Goal: Information Seeking & Learning: Learn about a topic

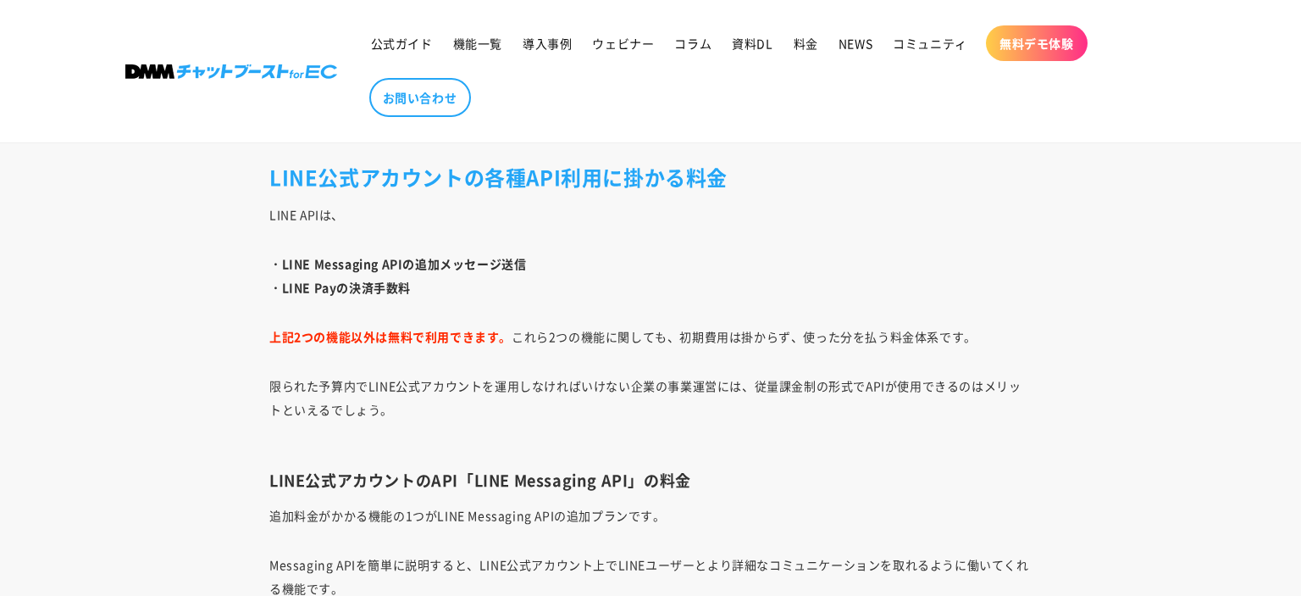
scroll to position [1830, 0]
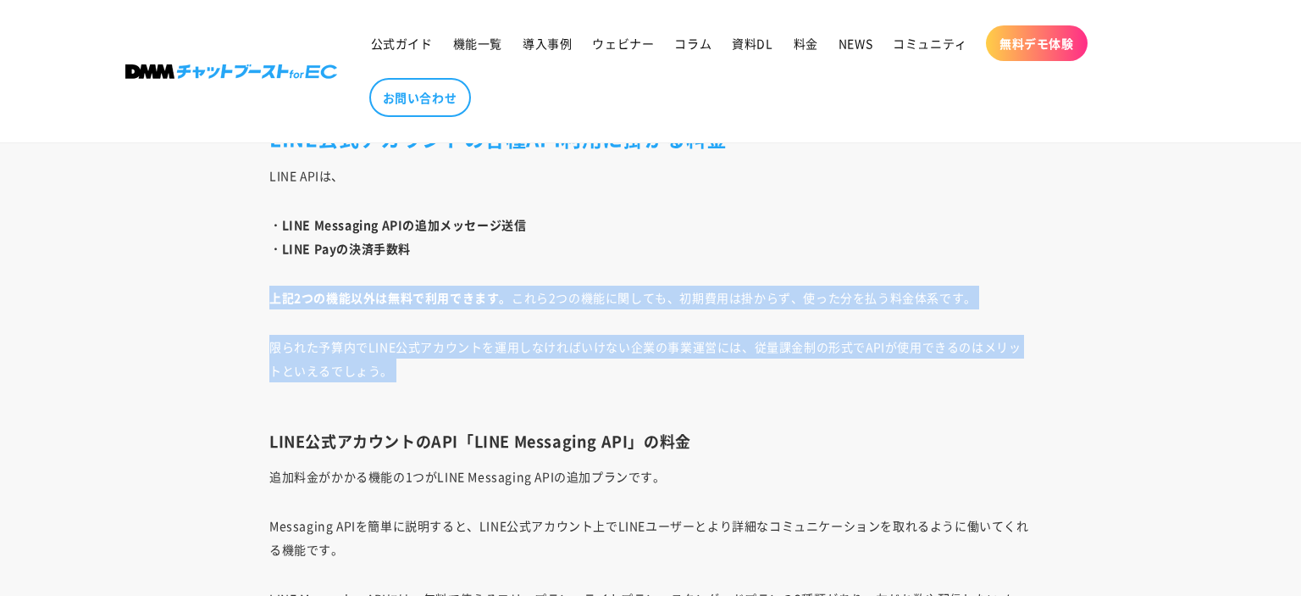
drag, startPoint x: 705, startPoint y: 393, endPoint x: 705, endPoint y: 269, distance: 123.7
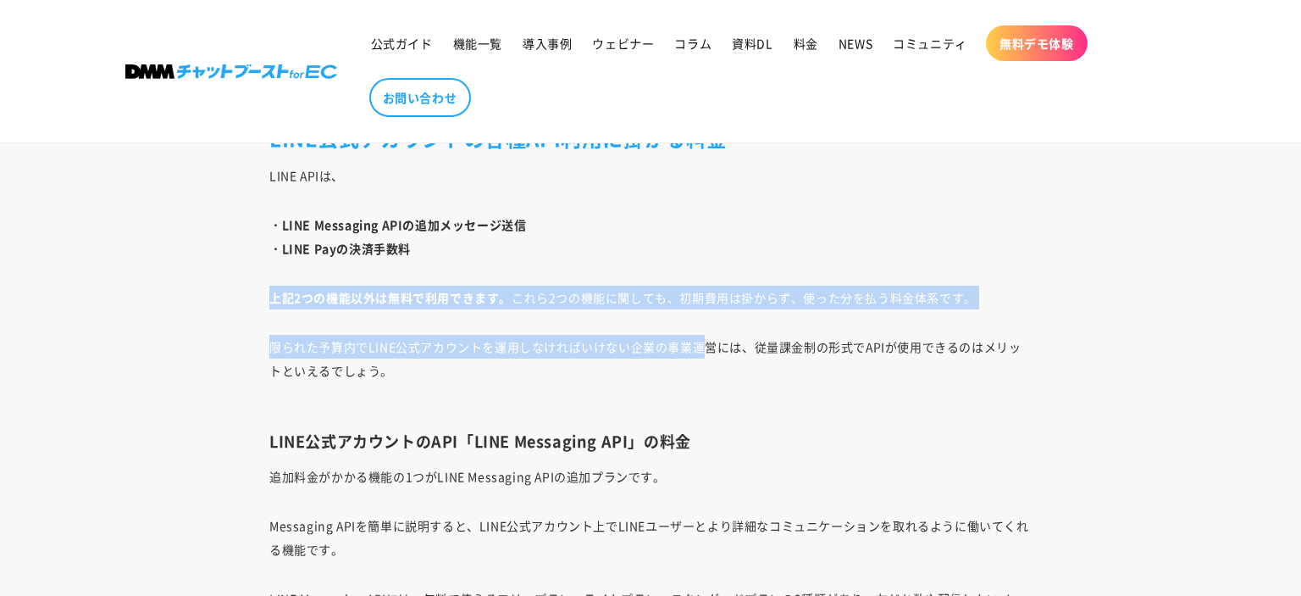
drag, startPoint x: 700, startPoint y: 351, endPoint x: 700, endPoint y: 263, distance: 88.1
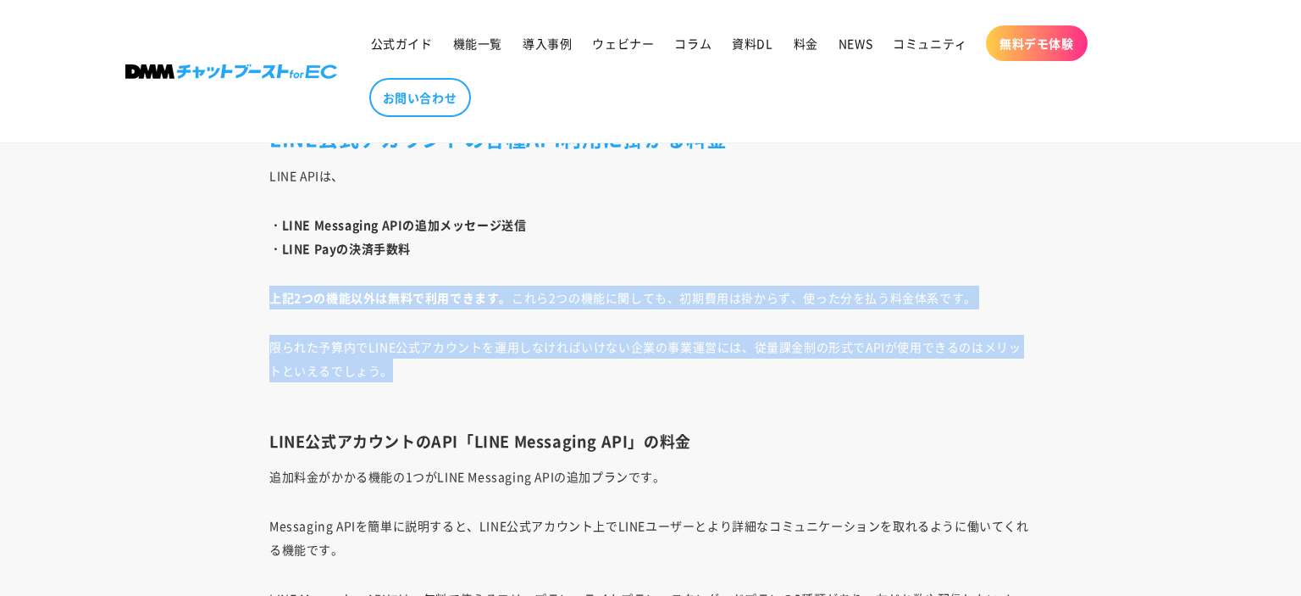
drag, startPoint x: 681, startPoint y: 369, endPoint x: 684, endPoint y: 244, distance: 125.4
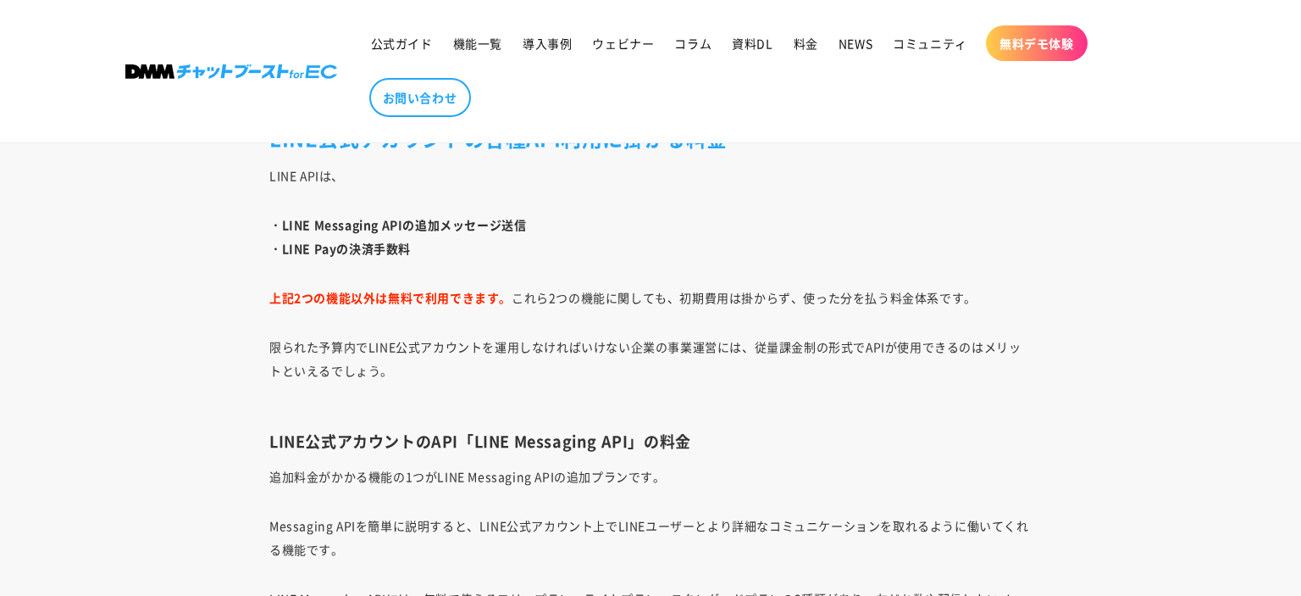
click at [684, 245] on p "・LINE Messaging APIの追加メッセージ送信 ・LINE Payの決済手数料" at bounding box center [650, 236] width 762 height 47
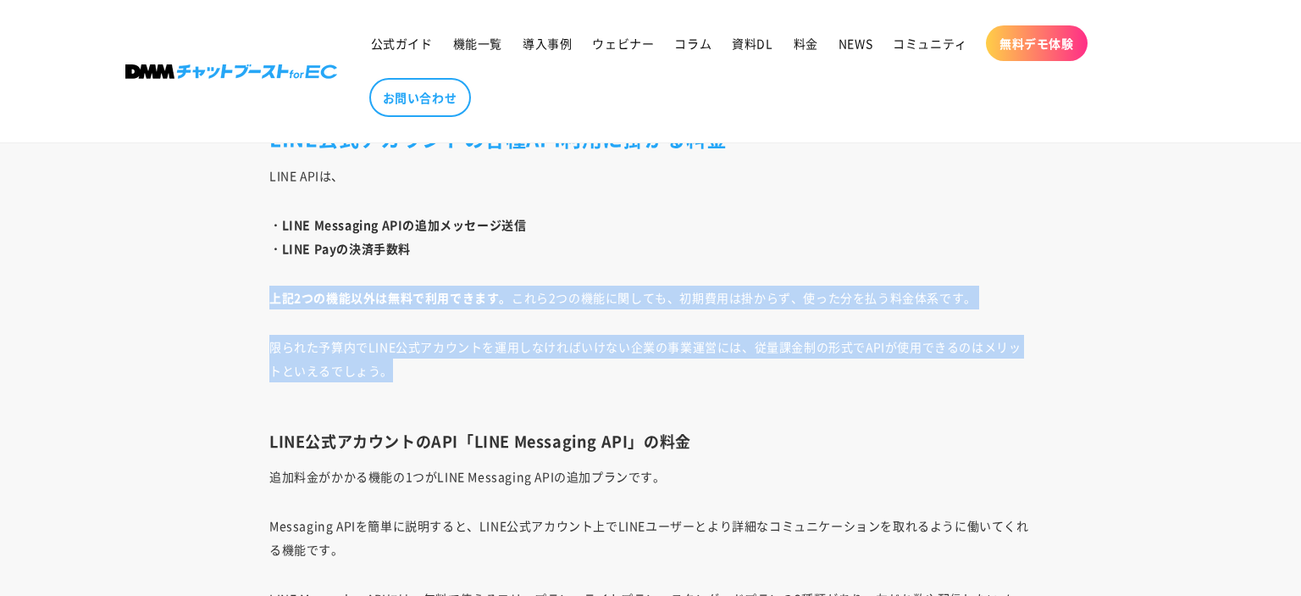
drag, startPoint x: 673, startPoint y: 375, endPoint x: 657, endPoint y: 259, distance: 117.1
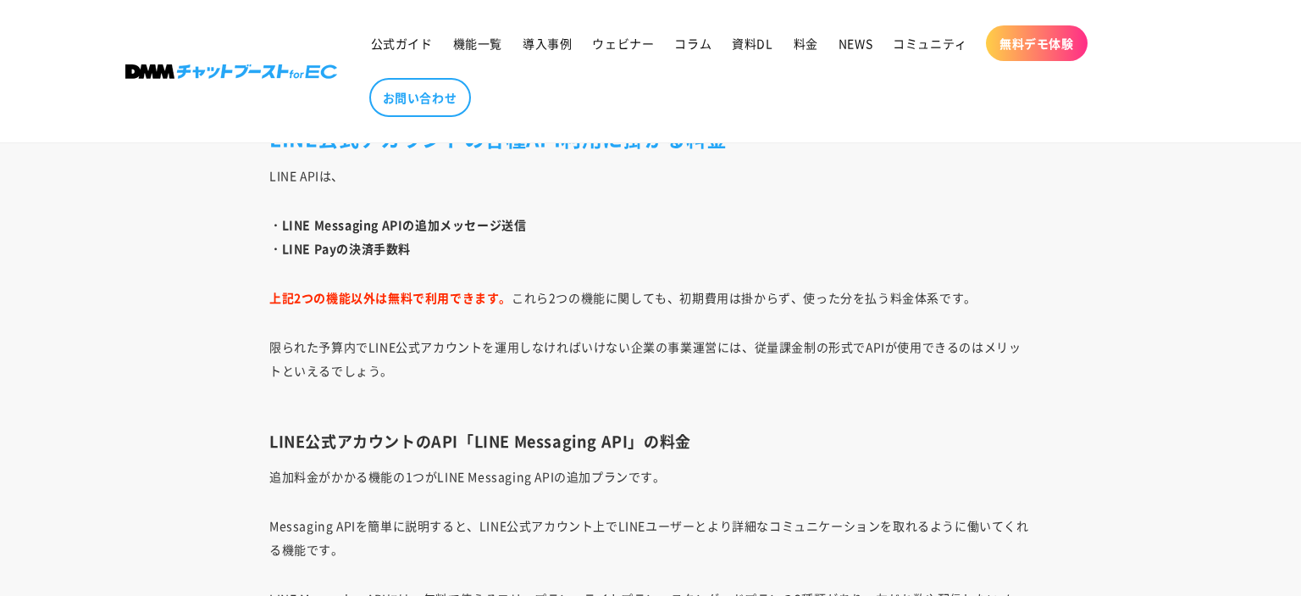
click at [656, 348] on p "限られた予算内でLINE公式アカウントを運用しなければいけない企業の事業運営には、従量課金制の形式でAPIが使用できるのはメリットといえるでしょう。" at bounding box center [650, 370] width 762 height 71
click at [655, 353] on p "限られた予算内でLINE公式アカウントを運用しなければいけない企業の事業運営には、従量課金制の形式でAPIが使用できるのはメリットといえるでしょう。" at bounding box center [650, 370] width 762 height 71
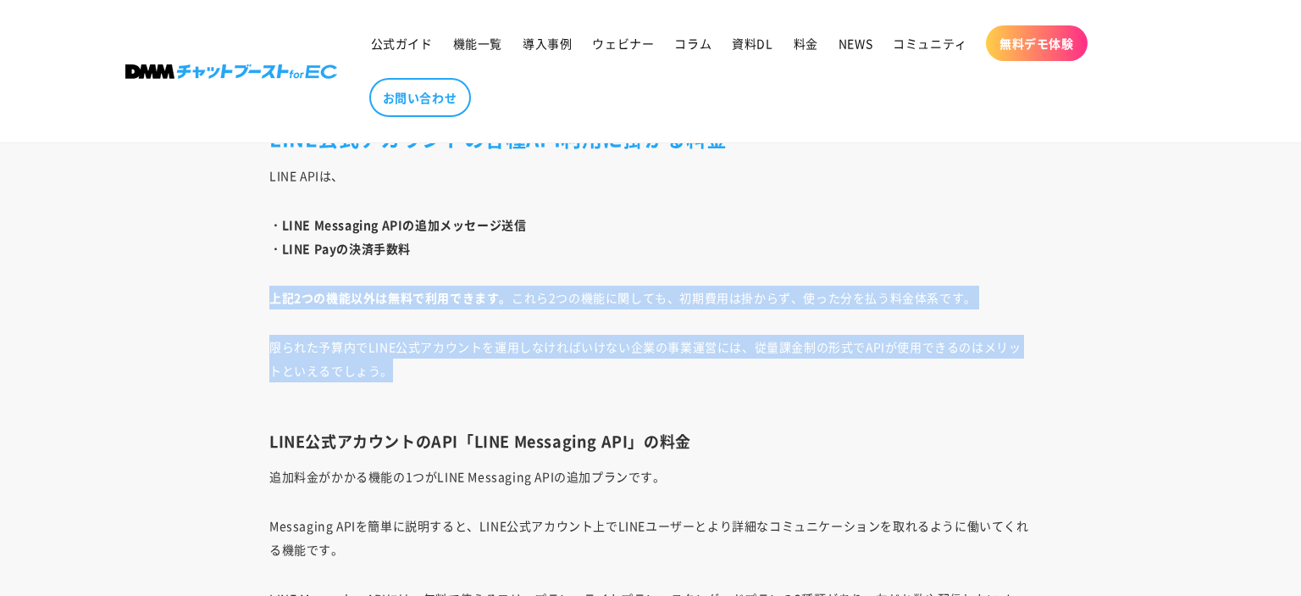
drag, startPoint x: 658, startPoint y: 376, endPoint x: 675, endPoint y: 261, distance: 116.4
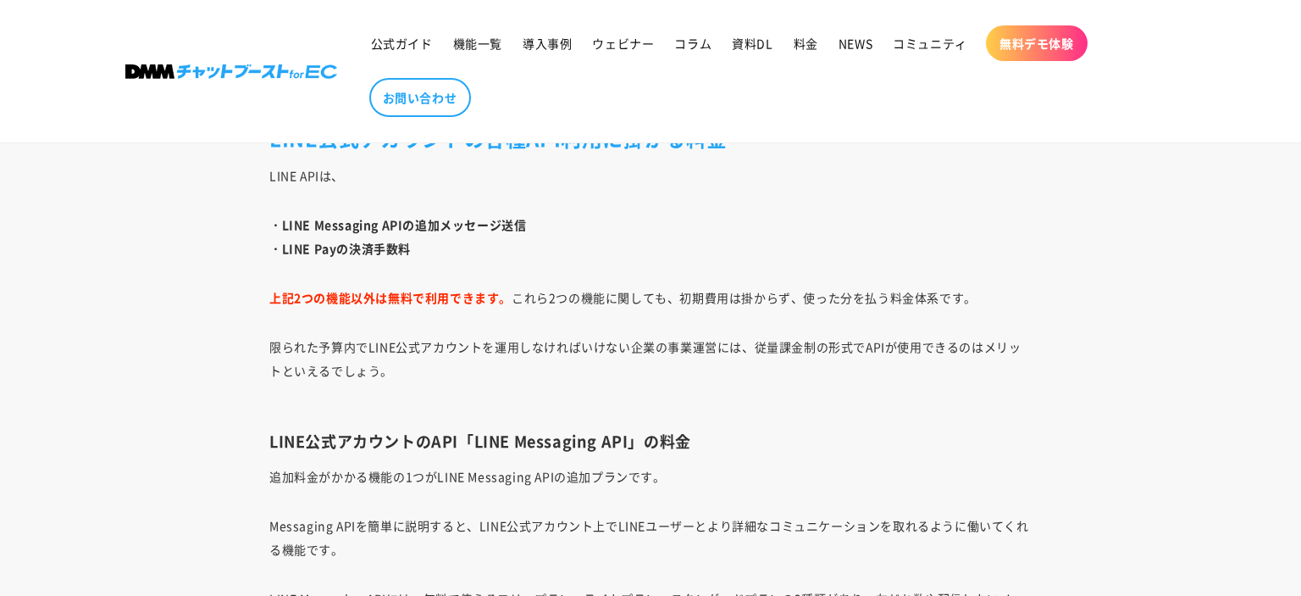
drag, startPoint x: 674, startPoint y: 263, endPoint x: 628, endPoint y: 378, distance: 124.3
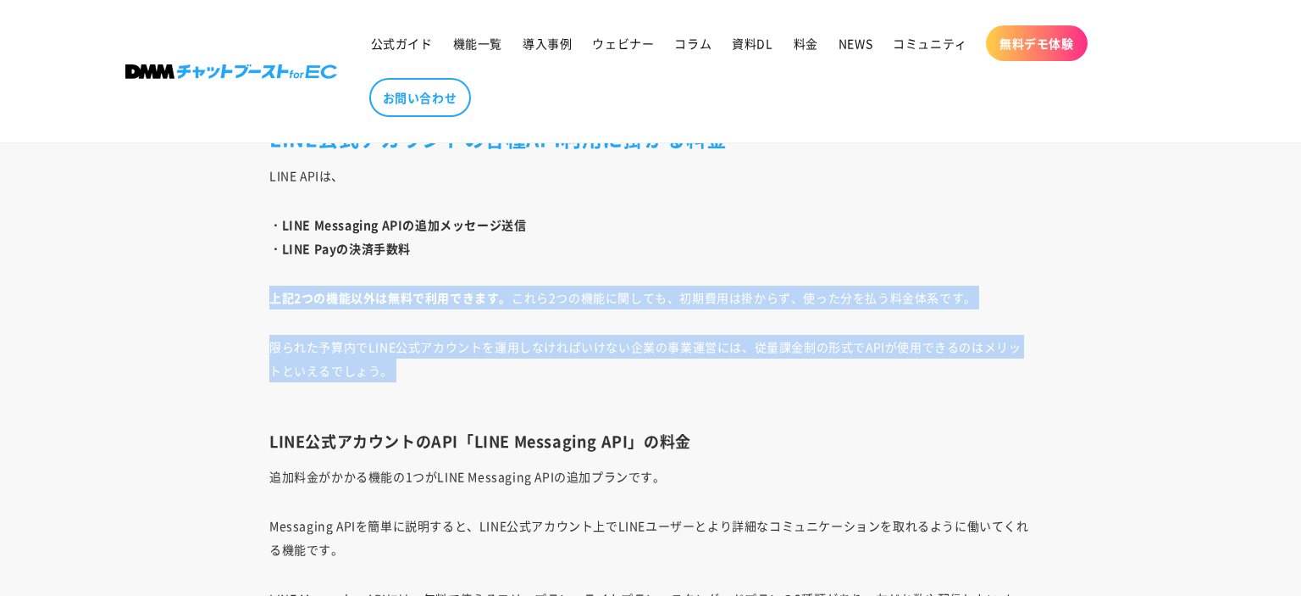
drag, startPoint x: 628, startPoint y: 320, endPoint x: 632, endPoint y: 262, distance: 58.6
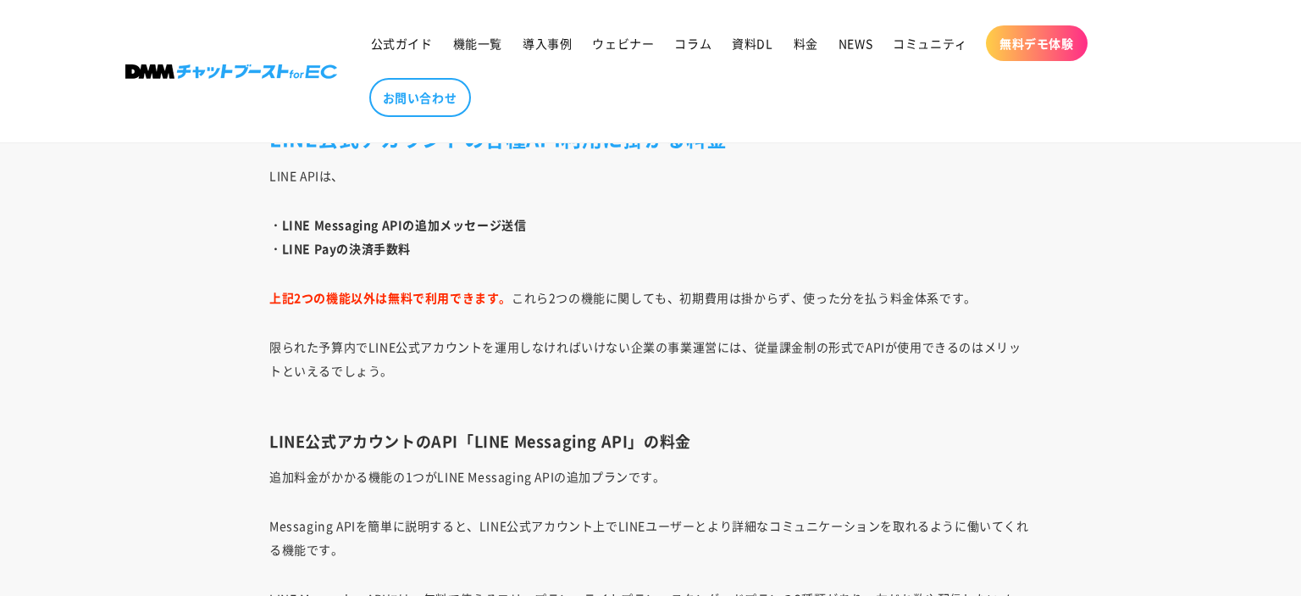
drag, startPoint x: 617, startPoint y: 343, endPoint x: 615, endPoint y: 354, distance: 11.1
click at [617, 344] on p "限られた予算内でLINE公式アカウントを運用しなければいけない企業の事業運営には、従量課金制の形式でAPIが使用できるのはメリットといえるでしょう。" at bounding box center [650, 370] width 762 height 71
drag, startPoint x: 613, startPoint y: 355, endPoint x: 614, endPoint y: 377, distance: 22.0
click at [612, 358] on p "限られた予算内でLINE公式アカウントを運用しなければいけない企業の事業運営には、従量課金制の形式でAPIが使用できるのはメリットといえるでしょう。" at bounding box center [650, 370] width 762 height 71
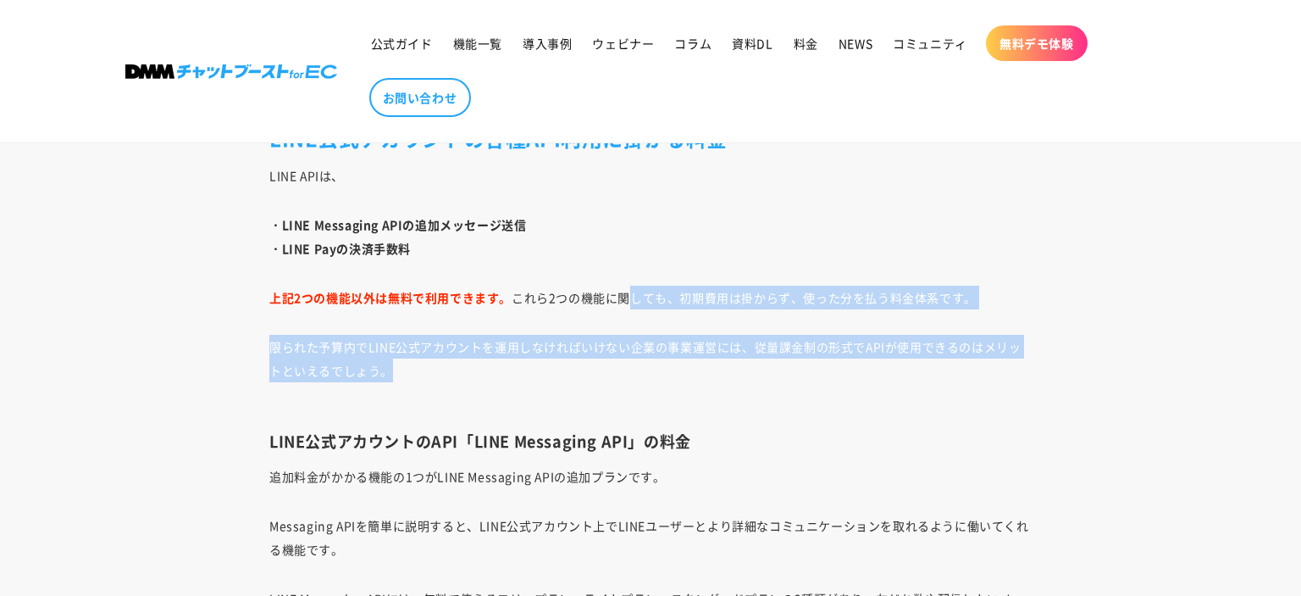
drag, startPoint x: 615, startPoint y: 380, endPoint x: 635, endPoint y: 271, distance: 110.3
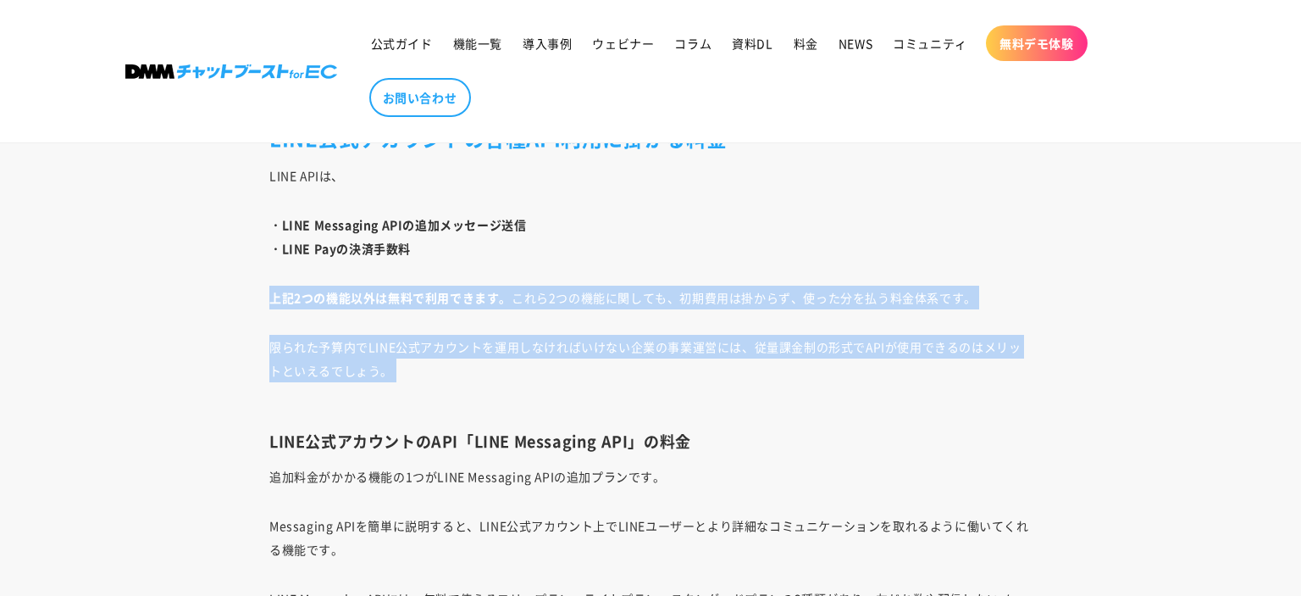
drag, startPoint x: 630, startPoint y: 398, endPoint x: 651, endPoint y: 236, distance: 163.2
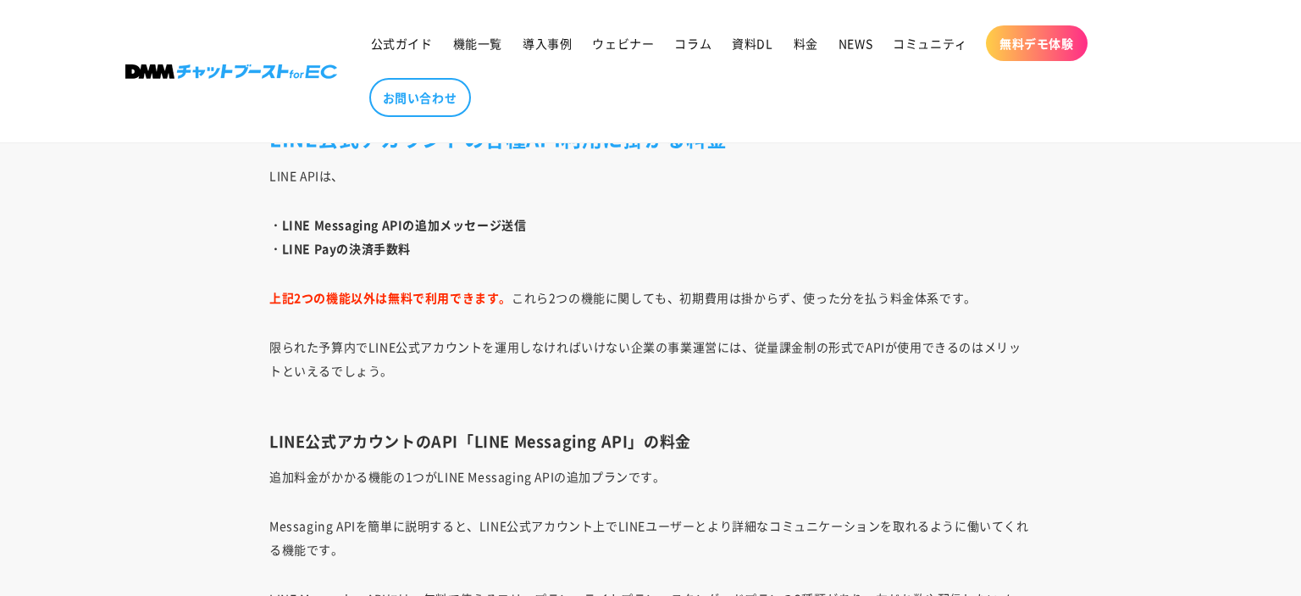
click at [651, 236] on p "・LINE Messaging APIの追加メッセージ送信 ・LINE Payの決済手数料" at bounding box center [650, 236] width 762 height 47
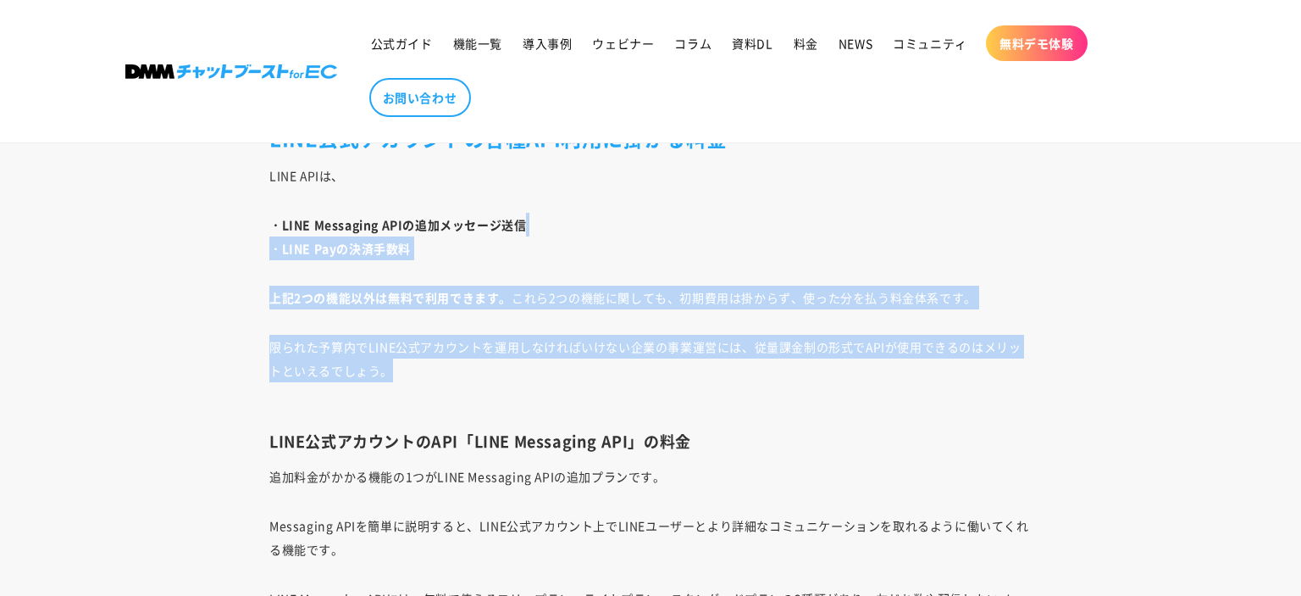
drag, startPoint x: 640, startPoint y: 364, endPoint x: 650, endPoint y: 228, distance: 136.7
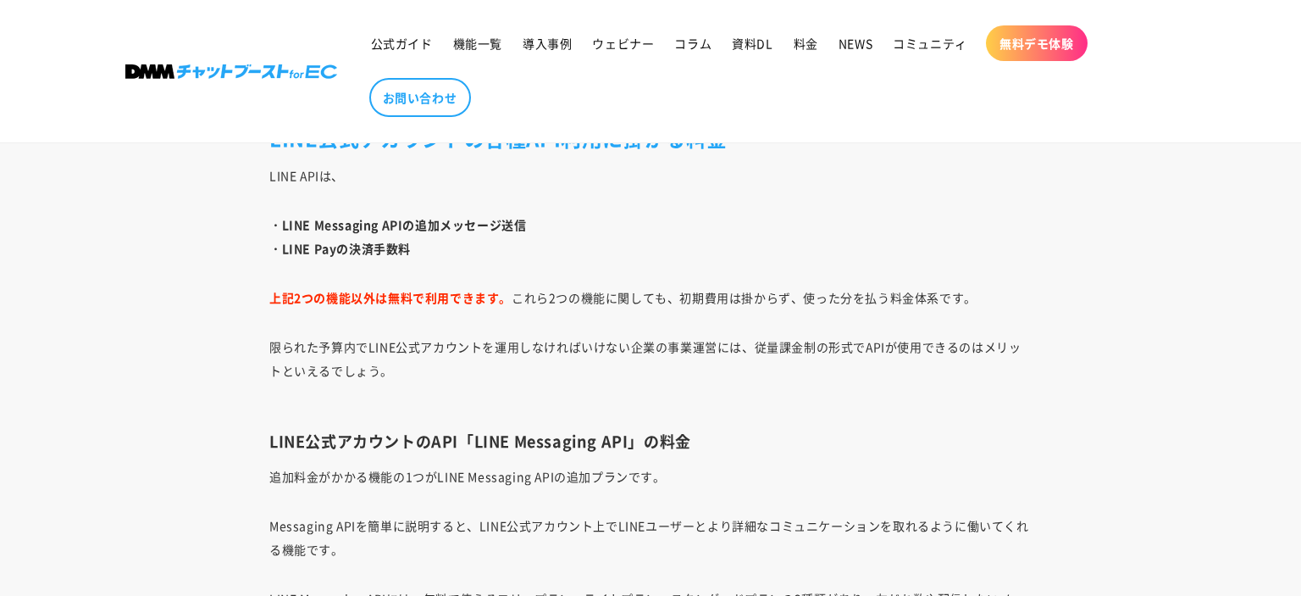
drag, startPoint x: 650, startPoint y: 228, endPoint x: 656, endPoint y: 252, distance: 25.3
click at [650, 227] on p "・LINE Messaging APIの追加メッセージ送信 ・LINE Payの決済手数料" at bounding box center [650, 236] width 762 height 47
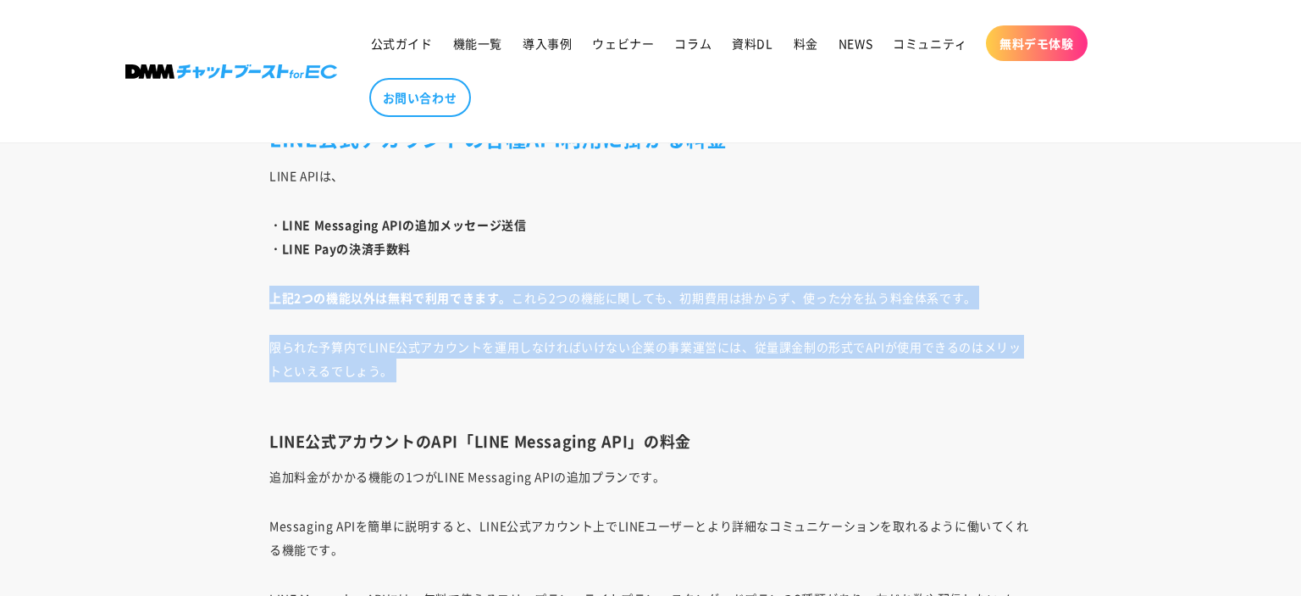
drag, startPoint x: 661, startPoint y: 385, endPoint x: 673, endPoint y: 243, distance: 142.0
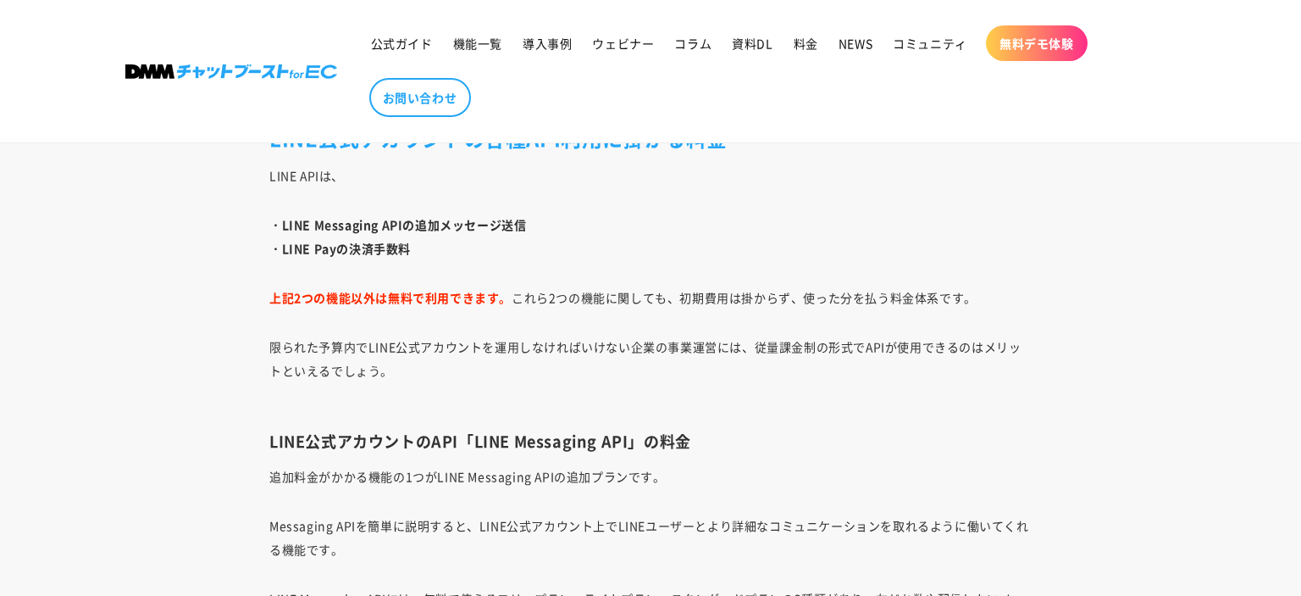
click at [673, 243] on p "・LINE Messaging APIの追加メッセージ送信 ・LINE Payの決済手数料" at bounding box center [650, 236] width 762 height 47
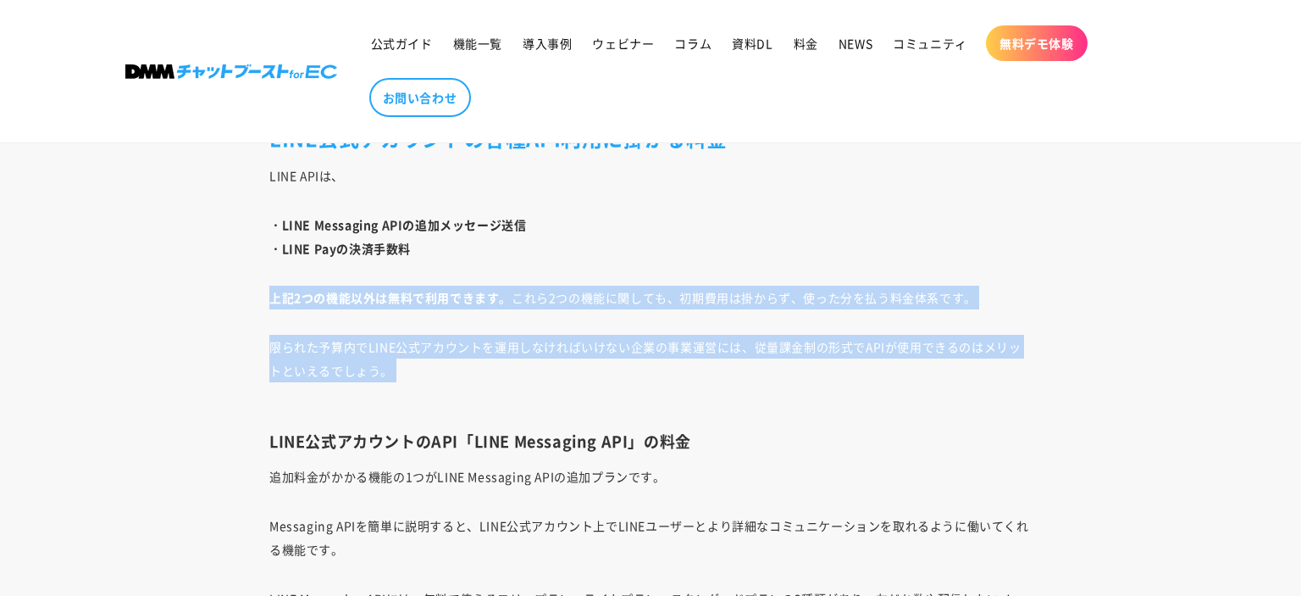
drag, startPoint x: 634, startPoint y: 395, endPoint x: 646, endPoint y: 246, distance: 149.6
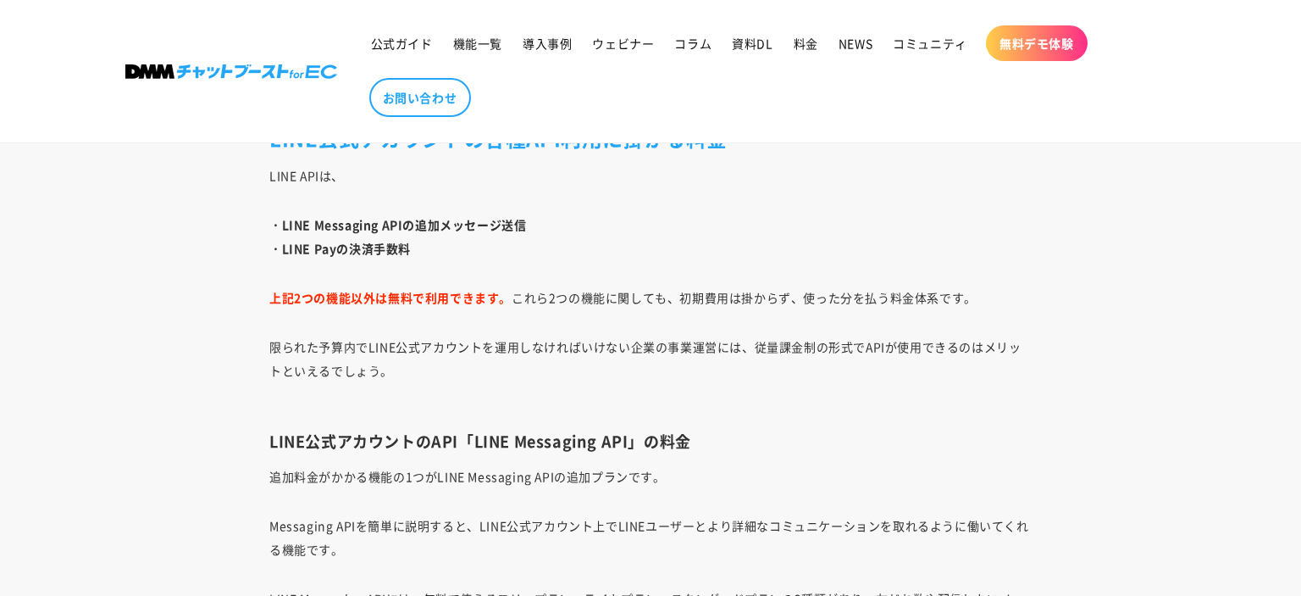
click at [646, 246] on p "・LINE Messaging APIの追加メッセージ送信 ・LINE Payの決済手数料" at bounding box center [650, 236] width 762 height 47
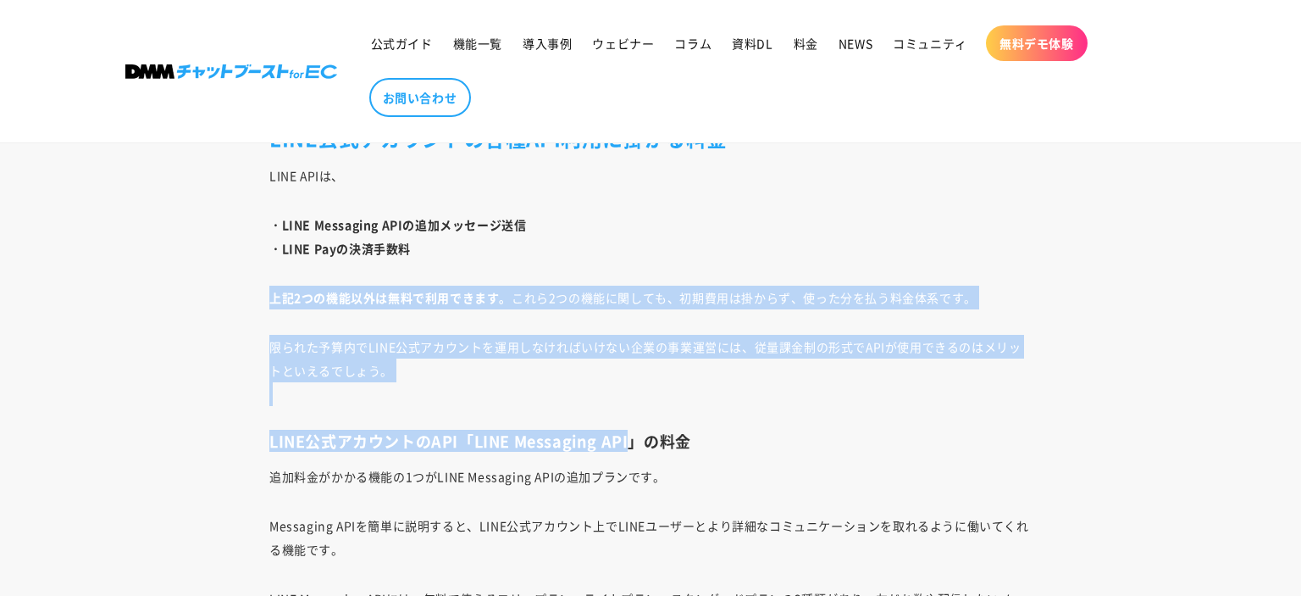
drag, startPoint x: 626, startPoint y: 429, endPoint x: 641, endPoint y: 263, distance: 166.7
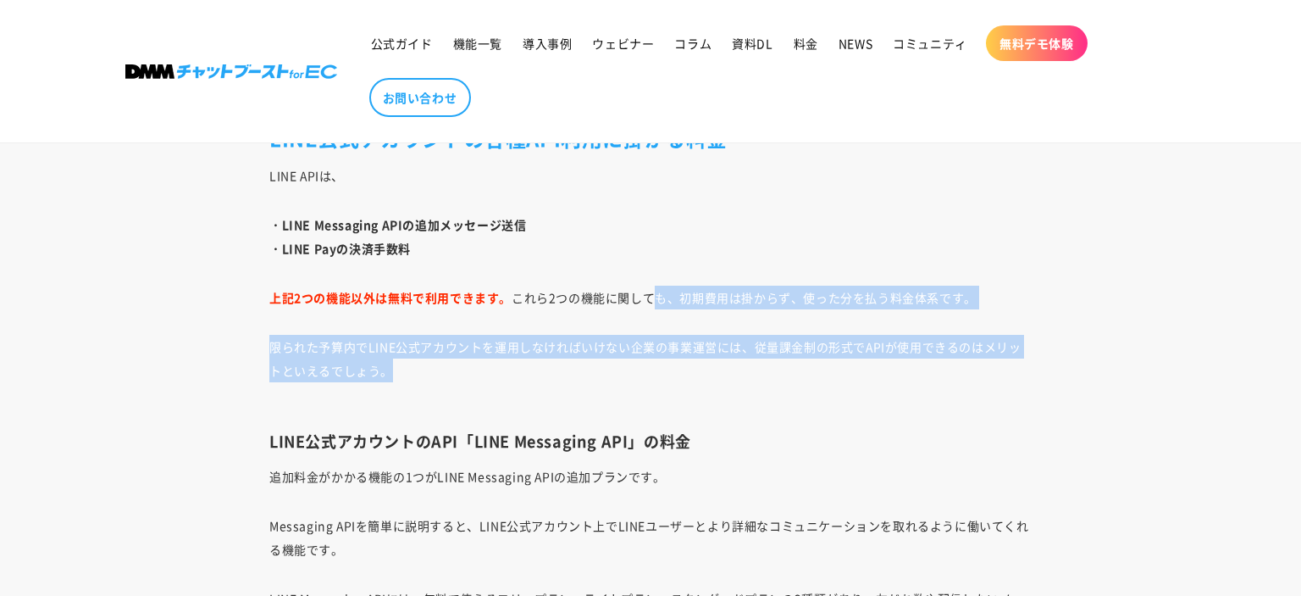
drag, startPoint x: 645, startPoint y: 363, endPoint x: 657, endPoint y: 247, distance: 116.7
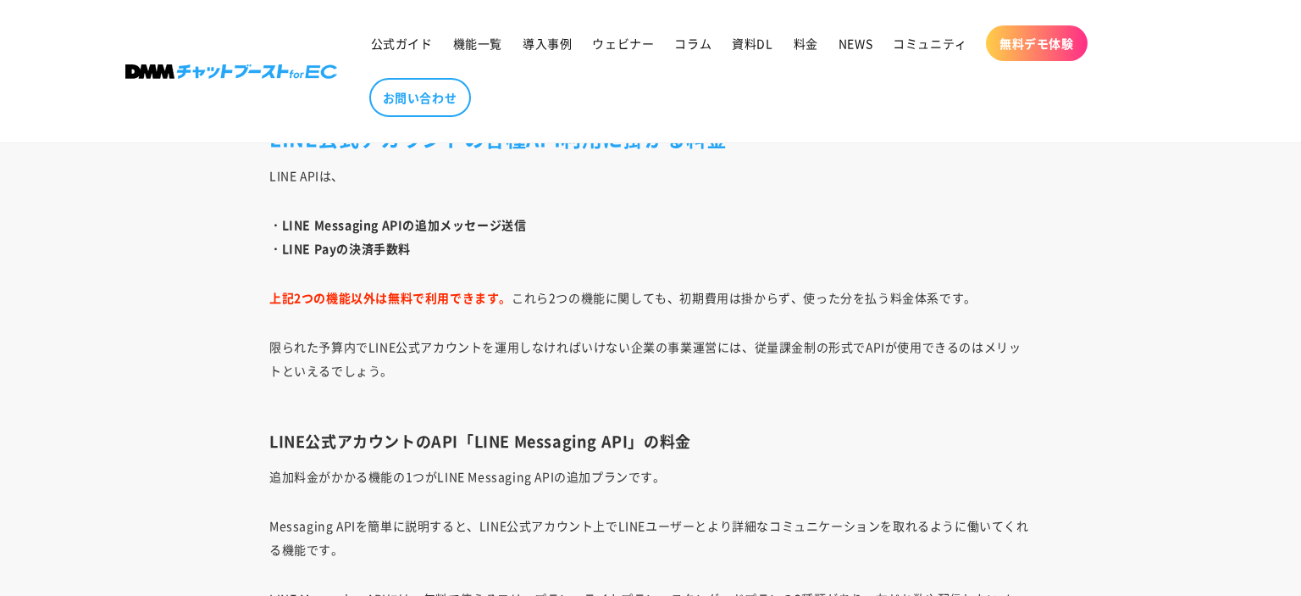
click at [657, 247] on p "・LINE Messaging APIの追加メッセージ送信 ・LINE Payの決済手数料" at bounding box center [650, 236] width 762 height 47
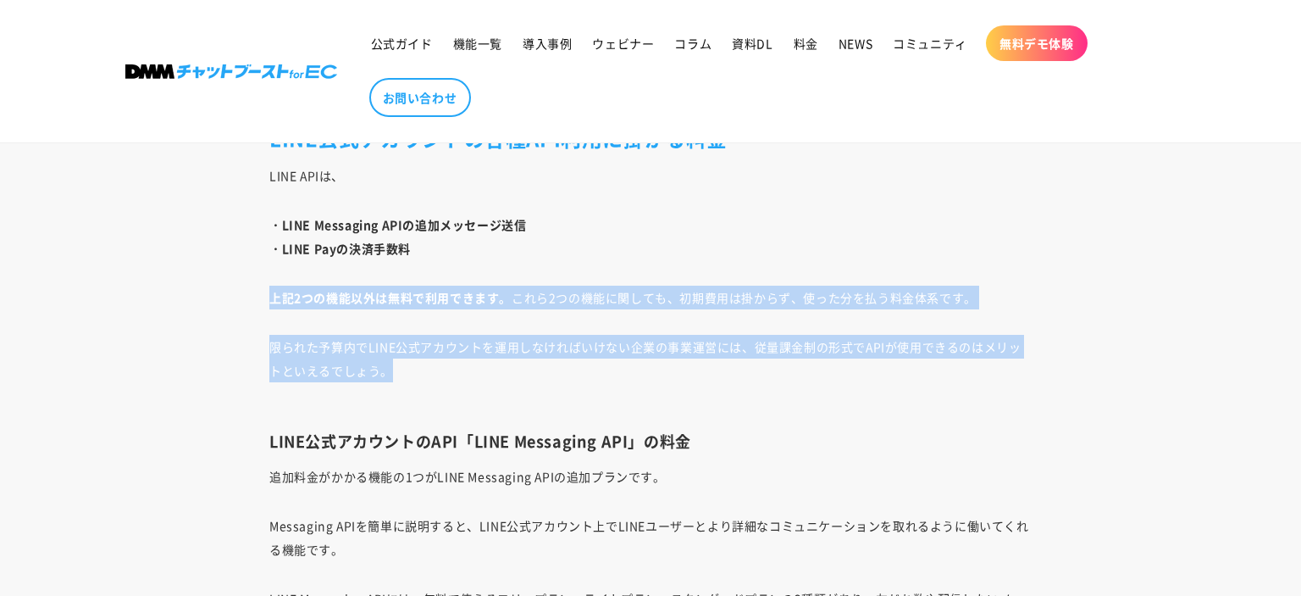
drag, startPoint x: 671, startPoint y: 310, endPoint x: 682, endPoint y: 247, distance: 63.6
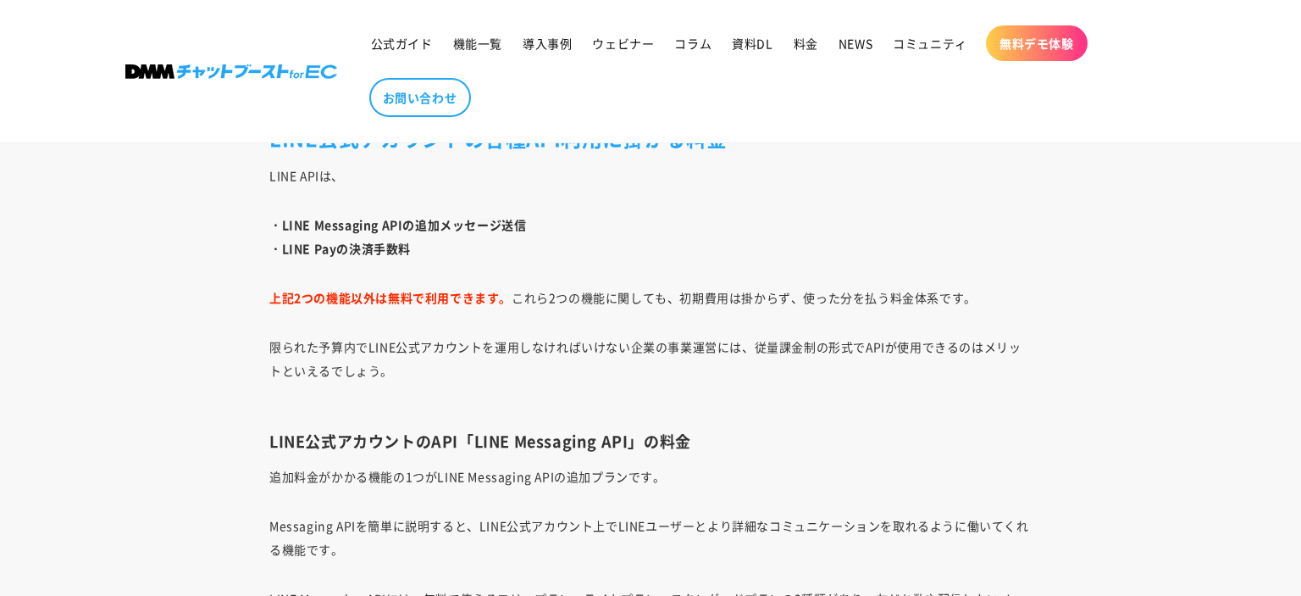
click at [682, 247] on p "・LINE Messaging APIの追加メッセージ送信 ・LINE Payの決済手数料" at bounding box center [650, 236] width 762 height 47
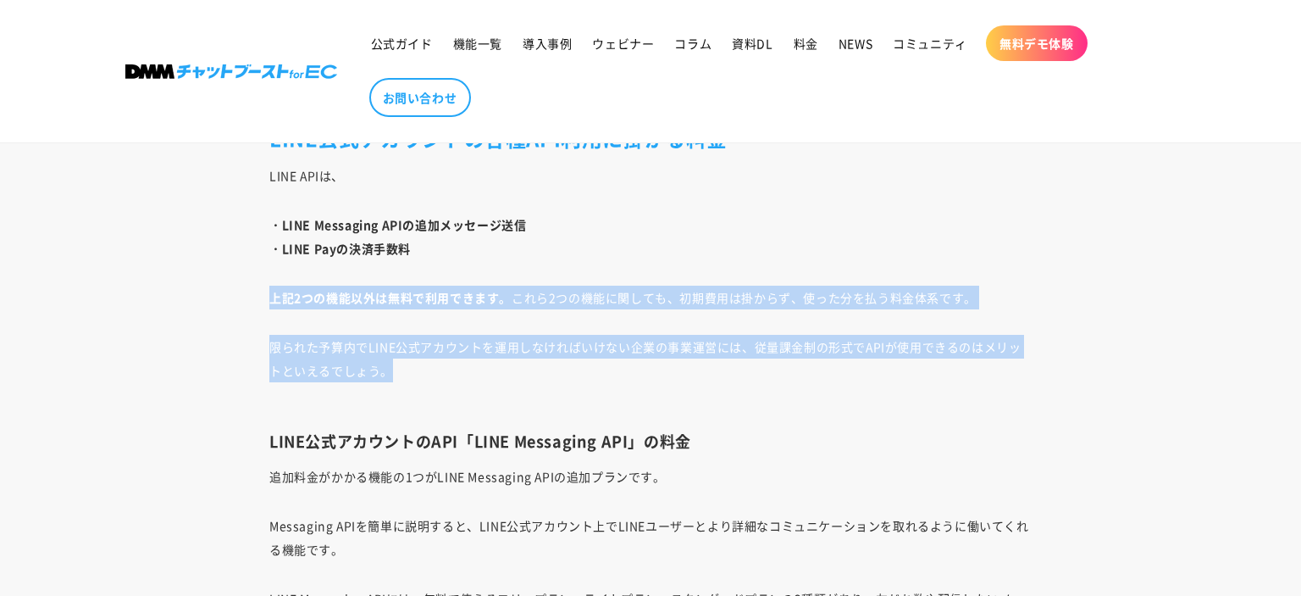
drag, startPoint x: 729, startPoint y: 322, endPoint x: 739, endPoint y: 242, distance: 80.2
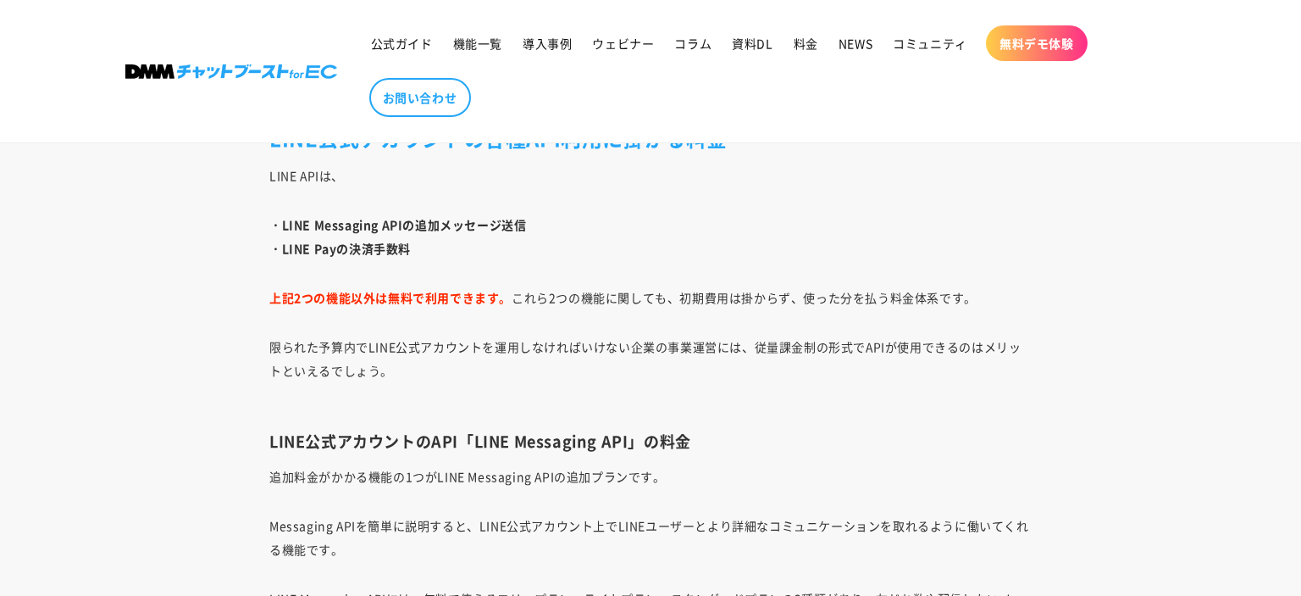
click at [740, 242] on p "・LINE Messaging APIの追加メッセージ送信 ・LINE Payの決済手数料" at bounding box center [650, 236] width 762 height 47
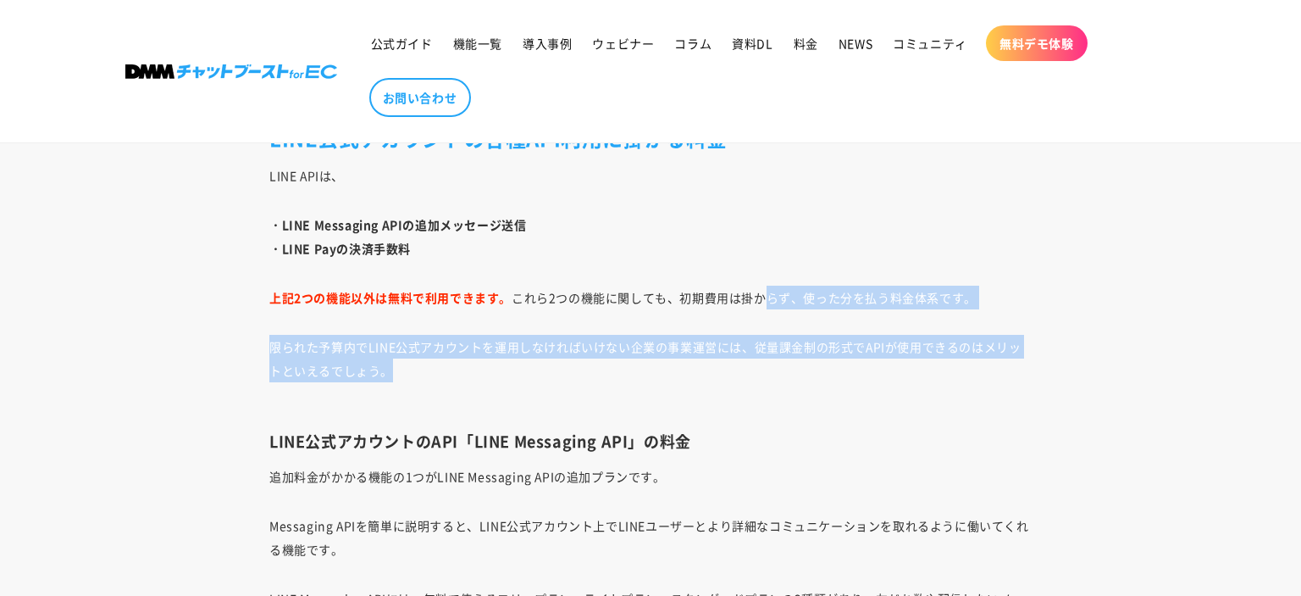
drag, startPoint x: 756, startPoint y: 374, endPoint x: 773, endPoint y: 268, distance: 108.1
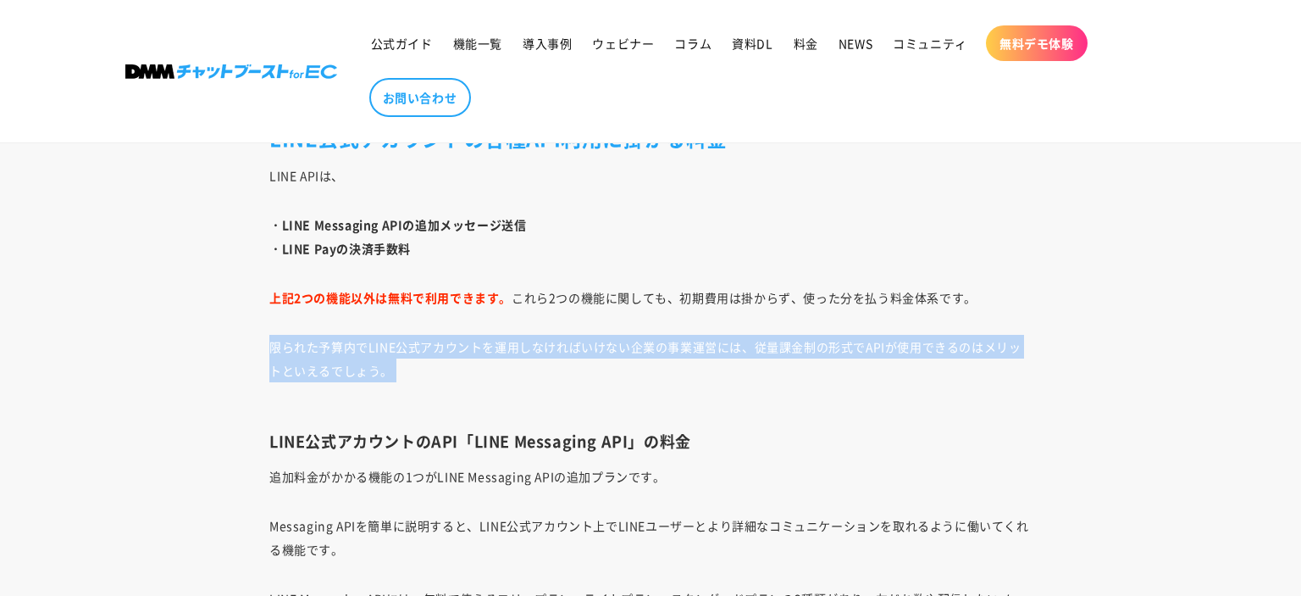
drag, startPoint x: 767, startPoint y: 357, endPoint x: 214, endPoint y: 346, distance: 552.4
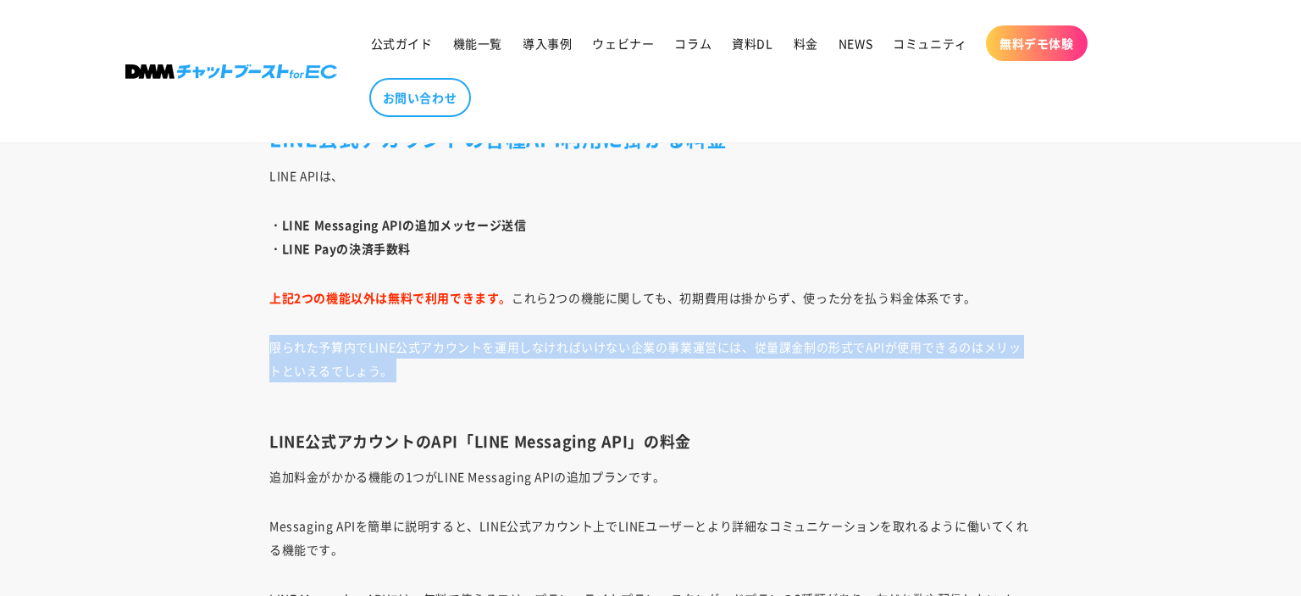
drag, startPoint x: 236, startPoint y: 358, endPoint x: 415, endPoint y: 390, distance: 181.5
click at [420, 391] on p "限られた予算内でLINE公式アカウントを運用しなければいけない企業の事業運営には、従量課金制の形式でAPIが使用できるのはメリットといえるでしょう。" at bounding box center [650, 370] width 762 height 71
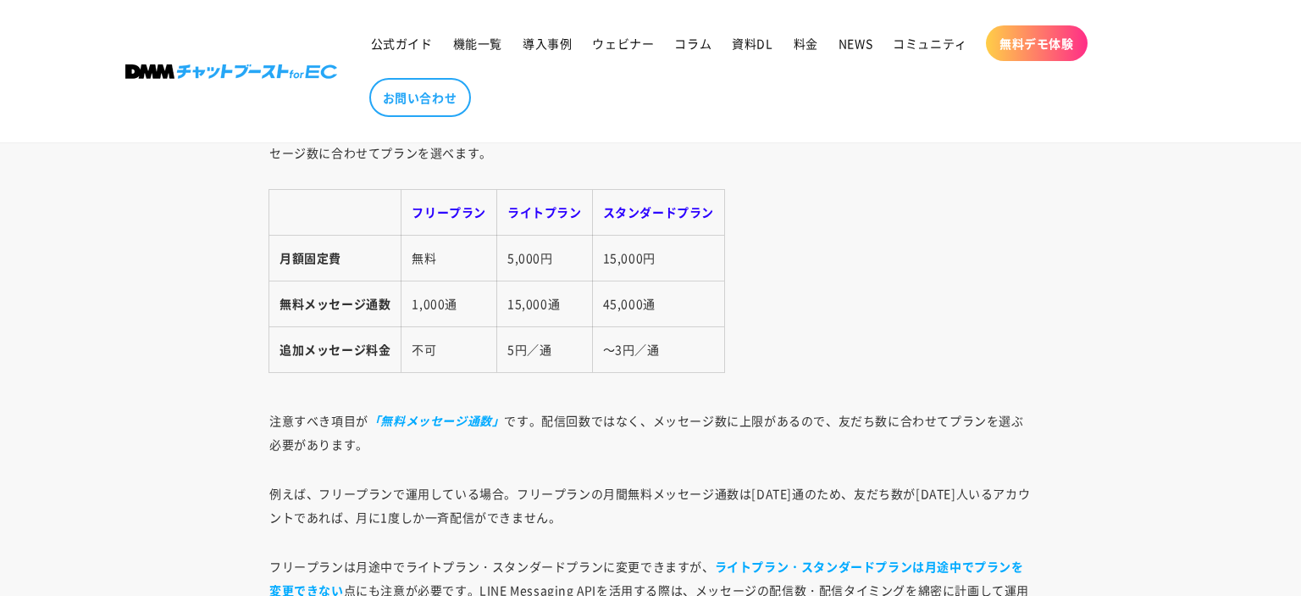
scroll to position [2440, 0]
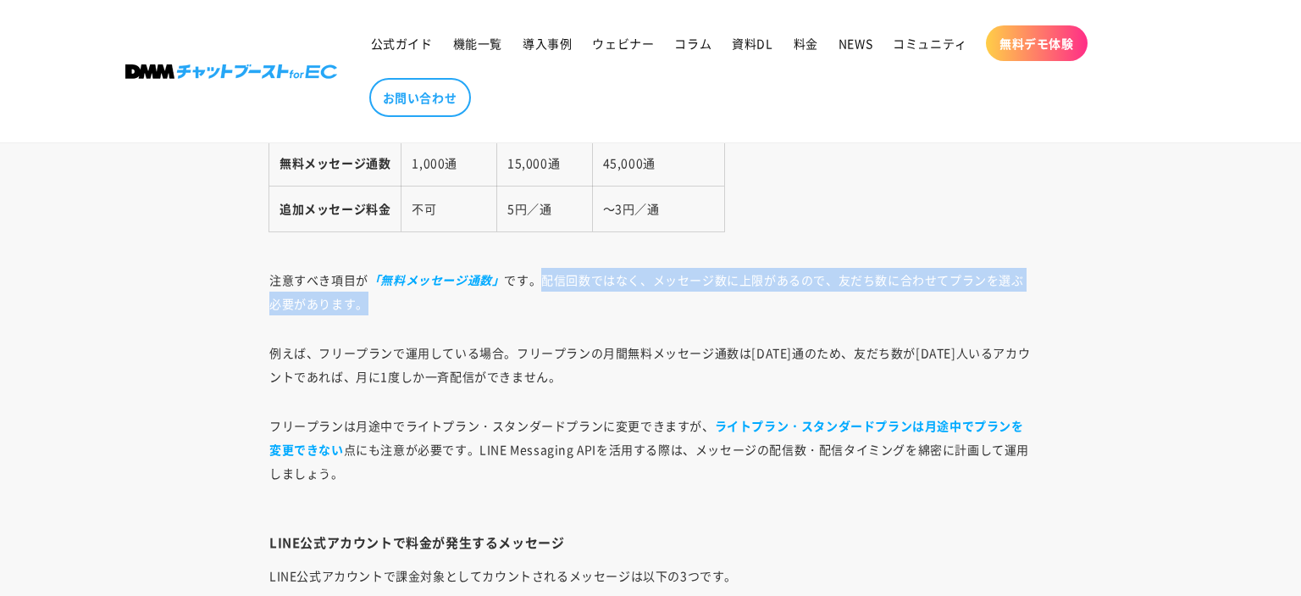
drag, startPoint x: 546, startPoint y: 277, endPoint x: 547, endPoint y: 306, distance: 28.9
click at [547, 306] on p "注意すべき項目が 「無料メッセージ通数」 です。配信回数ではなく、メッセージ数に上限があるので、友だち数に合わせてプランを選ぶ必要があります。" at bounding box center [650, 291] width 762 height 47
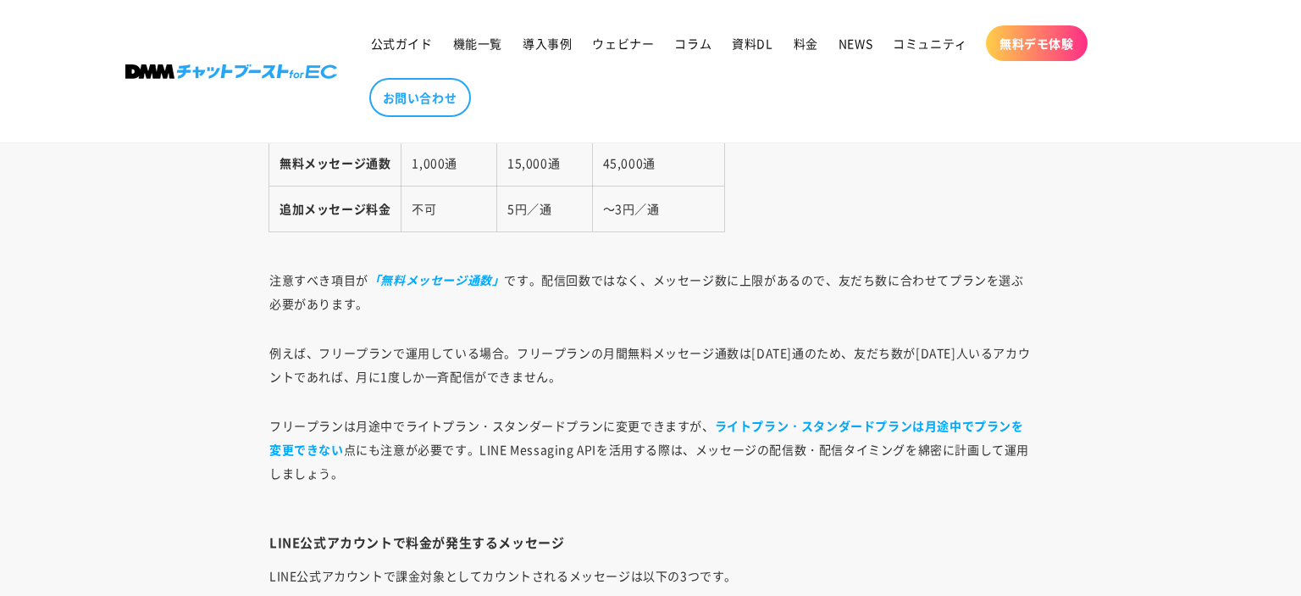
drag, startPoint x: 547, startPoint y: 306, endPoint x: 571, endPoint y: 317, distance: 26.2
click at [547, 307] on p "注意すべき項目が 「無料メッセージ通数」 です。配信回数ではなく、メッセージ数に上限があるので、友だち数に合わせてプランを選ぶ必要があります。" at bounding box center [650, 291] width 762 height 47
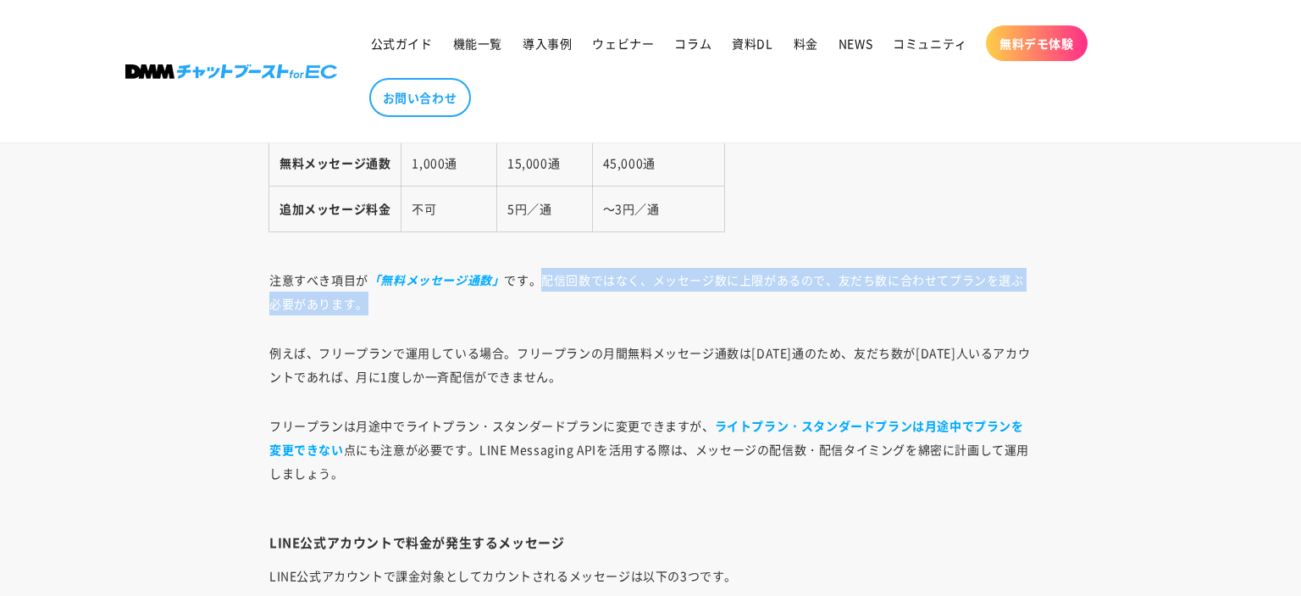
drag, startPoint x: 554, startPoint y: 312, endPoint x: 544, endPoint y: 286, distance: 27.4
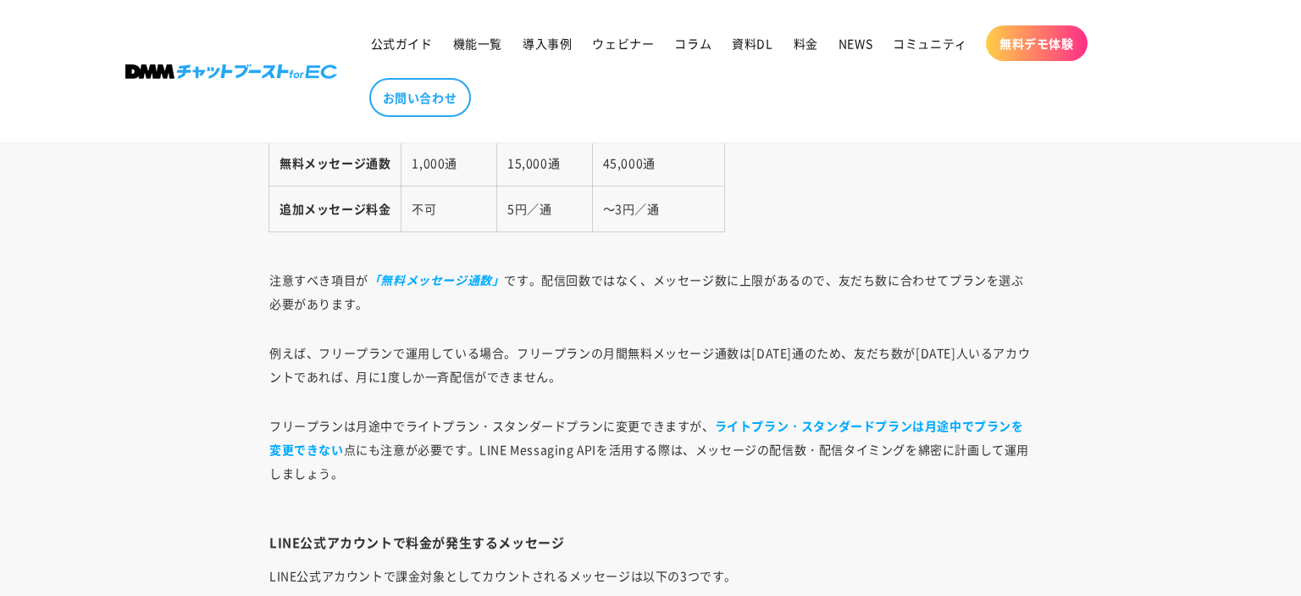
click at [544, 280] on p "注意すべき項目が 「無料メッセージ通数」 です。配信回数ではなく、メッセージ数に上限があるので、友だち数に合わせてプランを選ぶ必要があります。" at bounding box center [650, 291] width 762 height 47
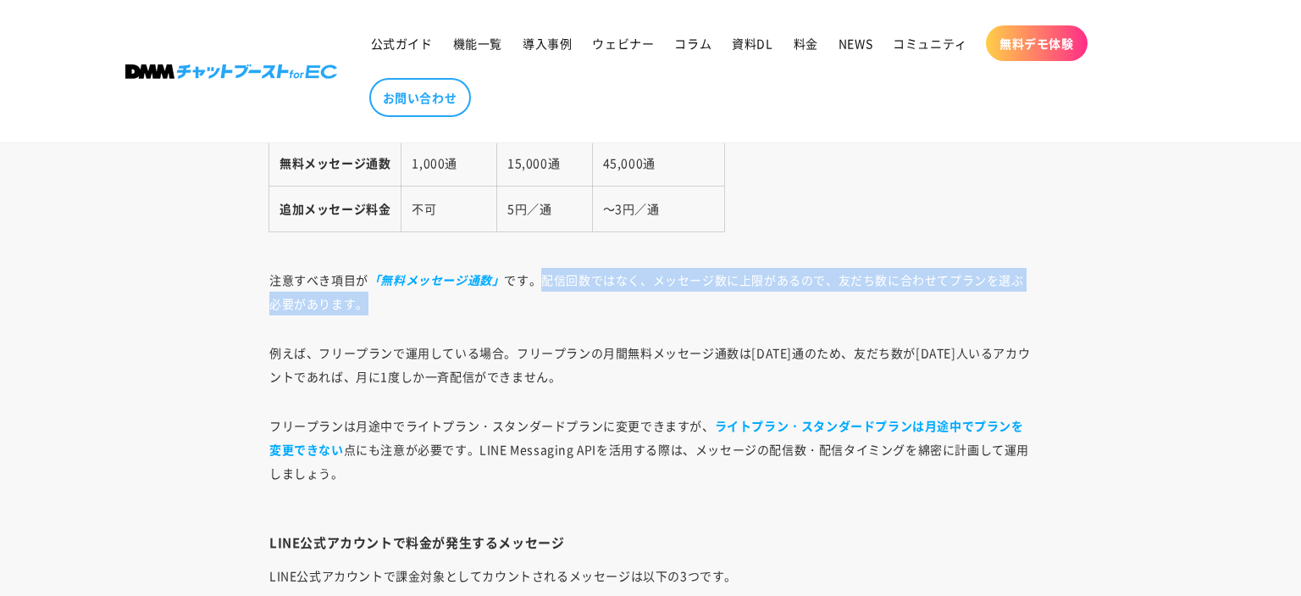
drag, startPoint x: 544, startPoint y: 280, endPoint x: 541, endPoint y: 313, distance: 33.1
click at [541, 313] on p "注意すべき項目が 「無料メッセージ通数」 です。配信回数ではなく、メッセージ数に上限があるので、友だち数に合わせてプランを選ぶ必要があります。" at bounding box center [650, 291] width 762 height 47
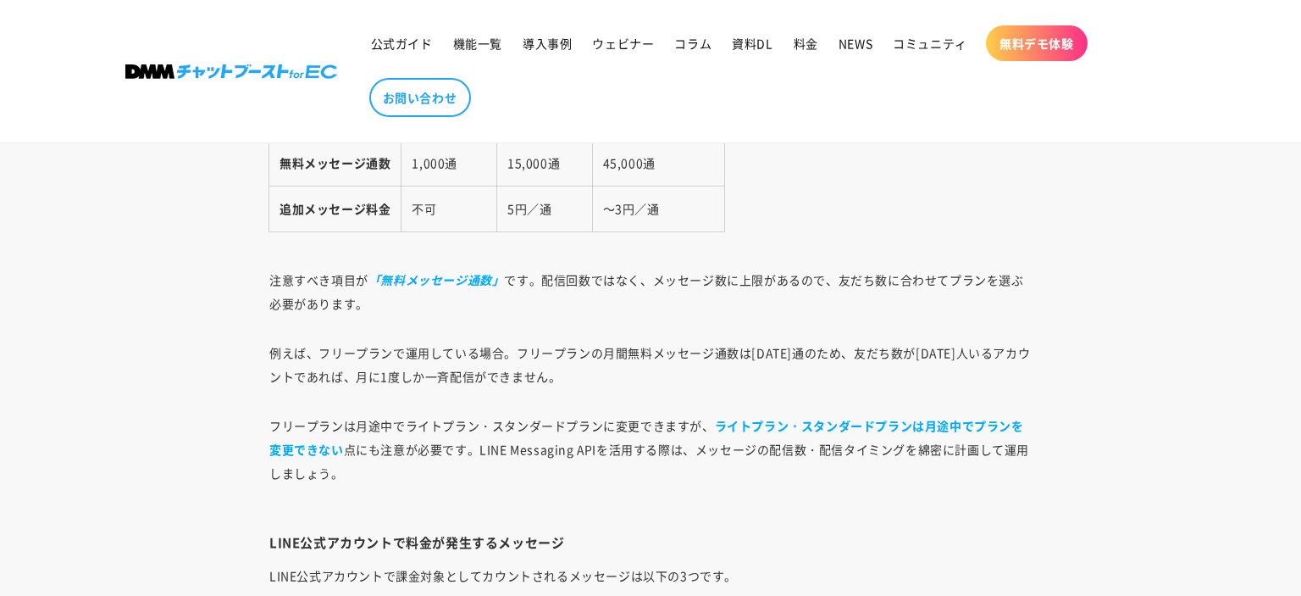
click at [540, 313] on p "注意すべき項目が 「無料メッセージ通数」 です。配信回数ではなく、メッセージ数に上限があるので、友だち数に合わせてプランを選ぶ必要があります。" at bounding box center [650, 291] width 762 height 47
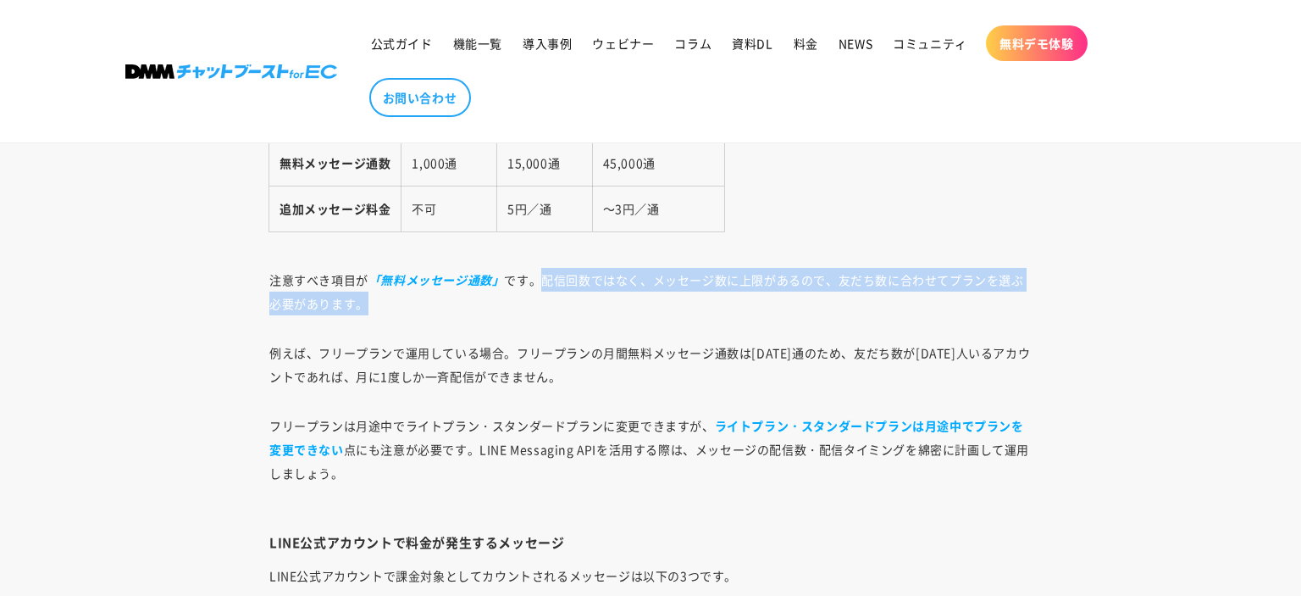
drag, startPoint x: 539, startPoint y: 285, endPoint x: 541, endPoint y: 273, distance: 13.0
click at [541, 273] on p "注意すべき項目が 「無料メッセージ通数」 です。配信回数ではなく、メッセージ数に上限があるので、友だち数に合わせてプランを選ぶ必要があります。" at bounding box center [650, 291] width 762 height 47
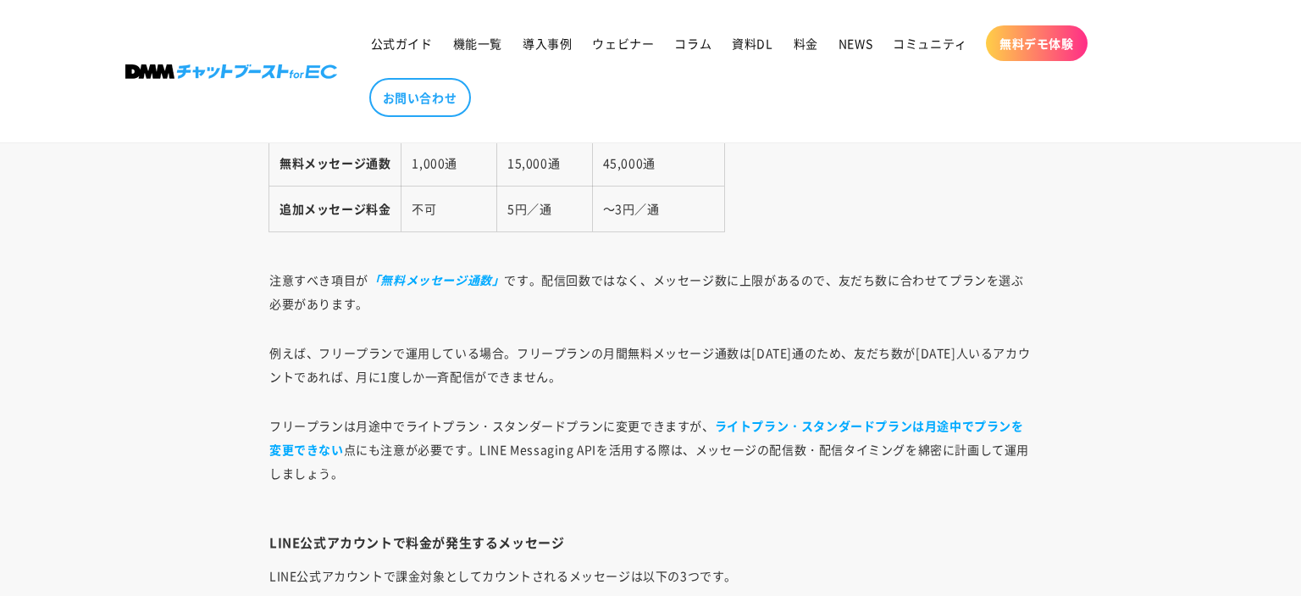
click at [541, 273] on p "注意すべき項目が 「無料メッセージ通数」 です。配信回数ではなく、メッセージ数に上限があるので、友だち数に合わせてプランを選ぶ必要があります。" at bounding box center [650, 291] width 762 height 47
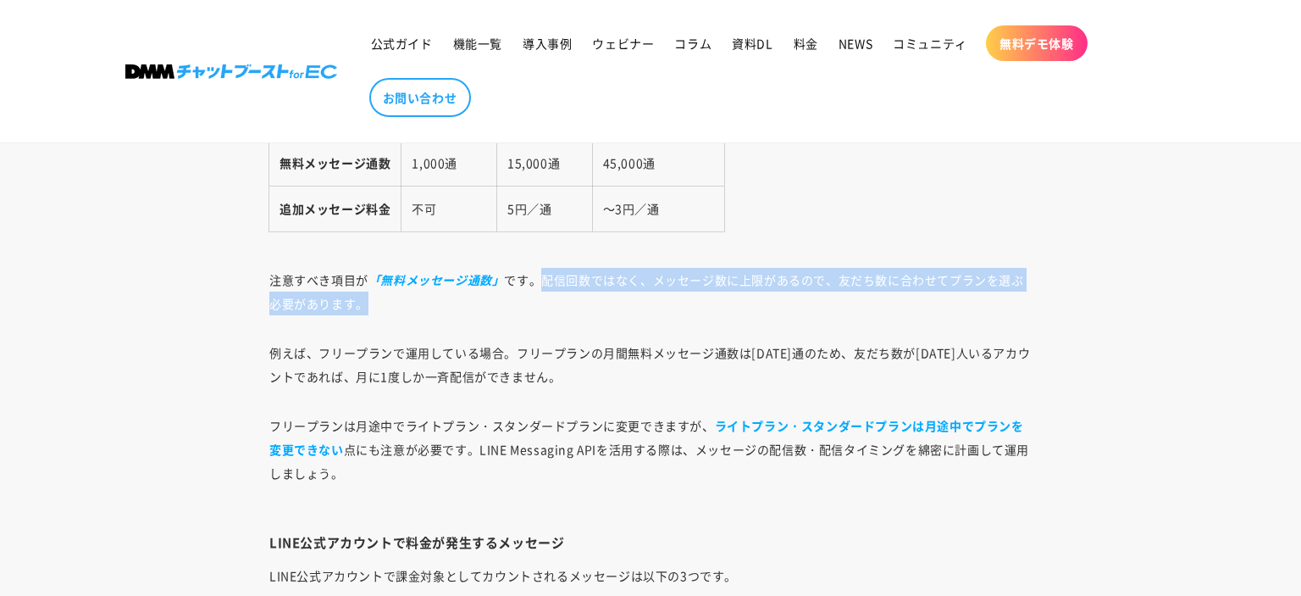
drag, startPoint x: 541, startPoint y: 273, endPoint x: 559, endPoint y: 323, distance: 53.1
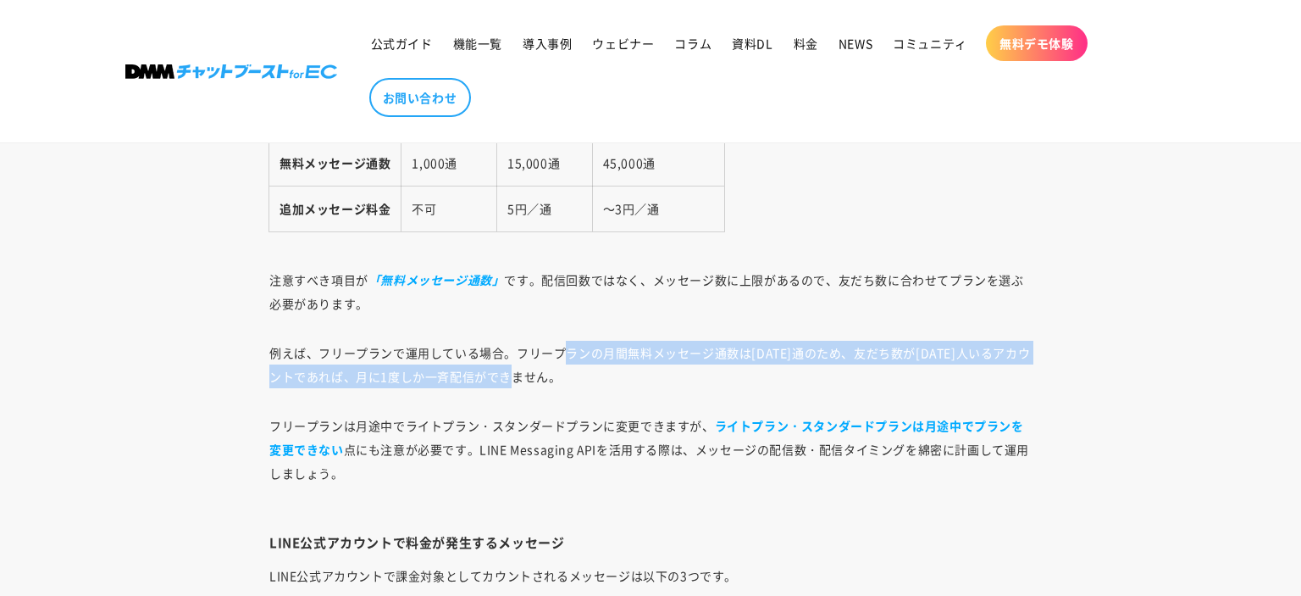
drag, startPoint x: 564, startPoint y: 371, endPoint x: 570, endPoint y: 316, distance: 55.4
drag, startPoint x: 560, startPoint y: 385, endPoint x: 564, endPoint y: 310, distance: 74.7
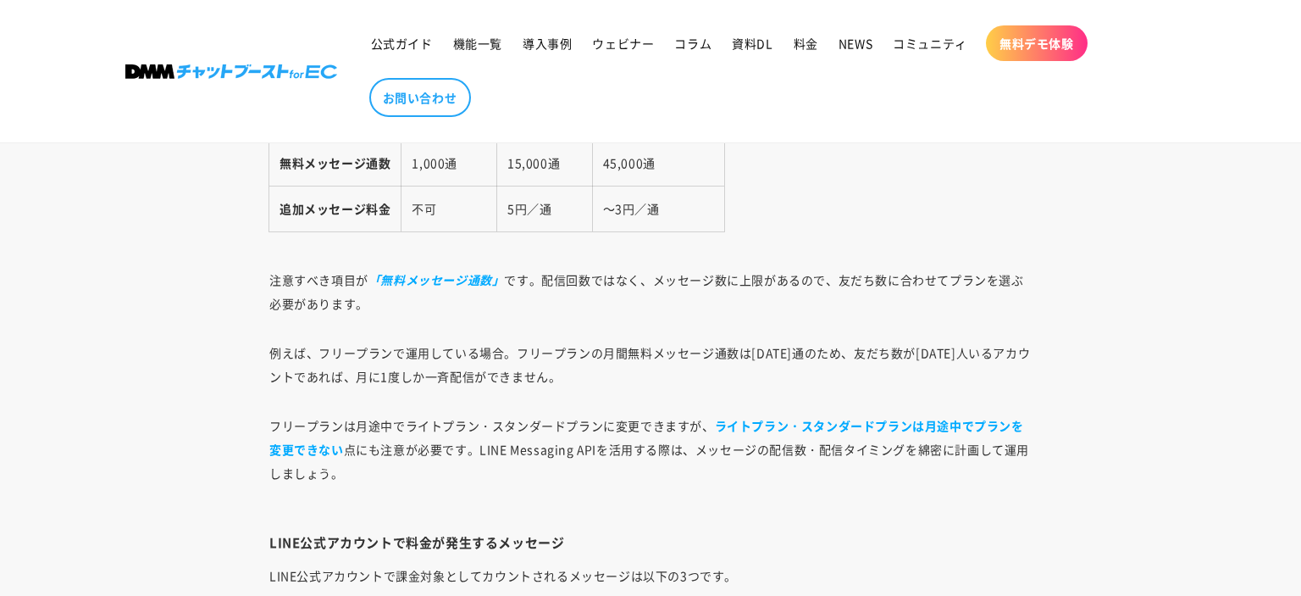
click at [564, 308] on p "注意すべき項目が 「無料メッセージ通数」 です。配信回数ではなく、メッセージ数に上限があるので、友だち数に合わせてプランを選ぶ必要があります。" at bounding box center [650, 291] width 762 height 47
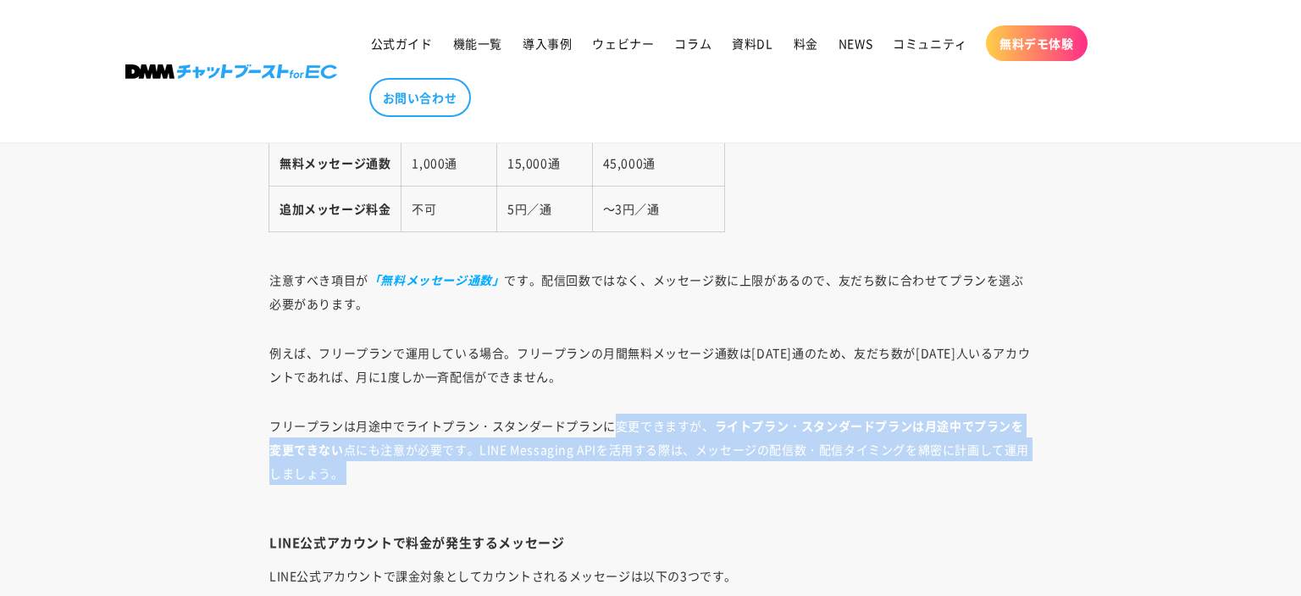
drag
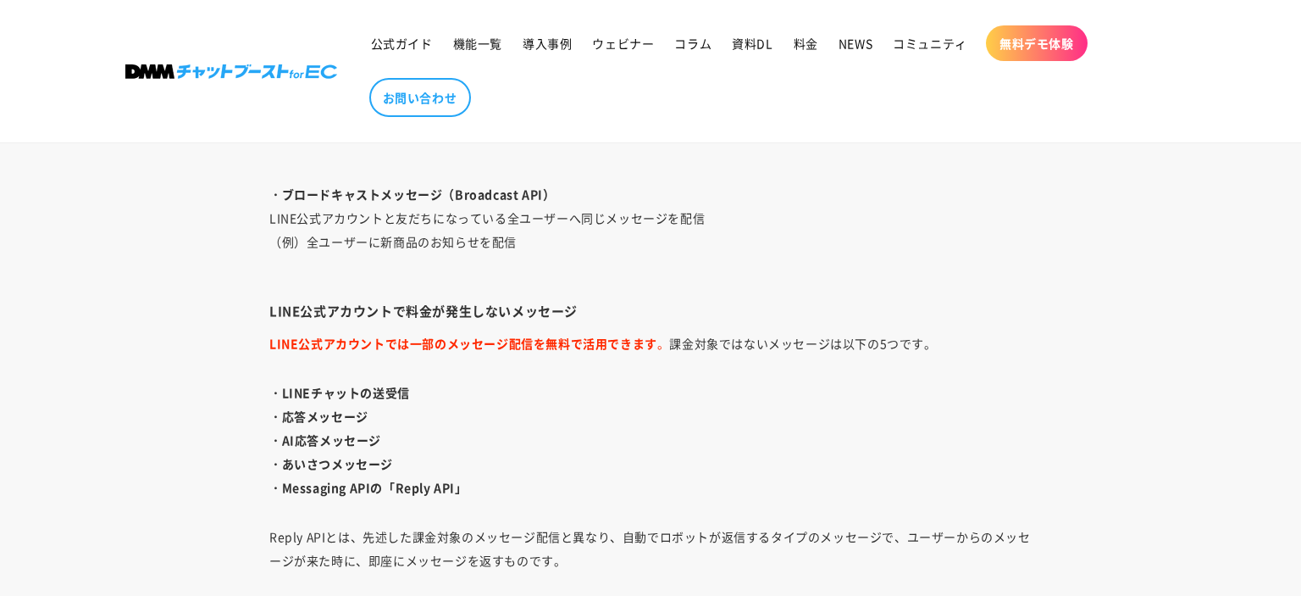
scroll to position [3172, 0]
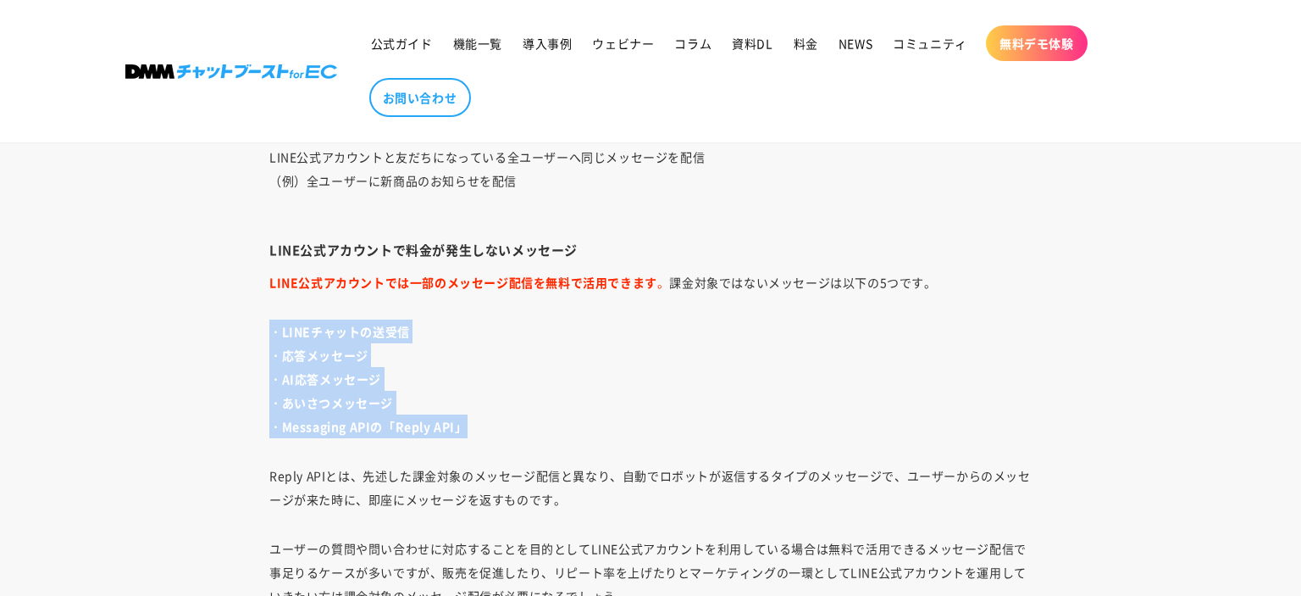
click at [553, 436] on div "LINE公式アカウントを運用・活用し始めて、さらなる販促の為にAPIの導入を検討されているサイト運営担当者も多いのではないでしょうか。 それもそのはず、LIN…" at bounding box center [650, 293] width 847 height 4786
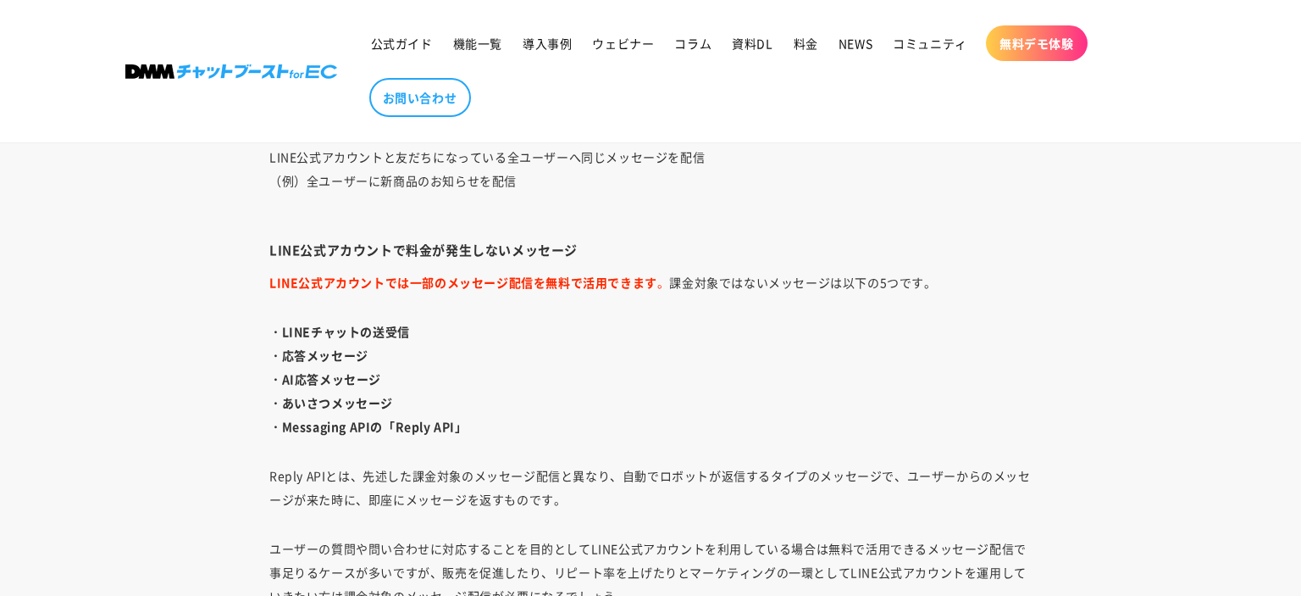
click at [553, 436] on div "LINE公式アカウントを運用・活用し始めて、さらなる販促の為にAPIの導入を検討されているサイト運営担当者も多いのではないでしょうか。 それもそのはず、LIN…" at bounding box center [650, 293] width 847 height 4786
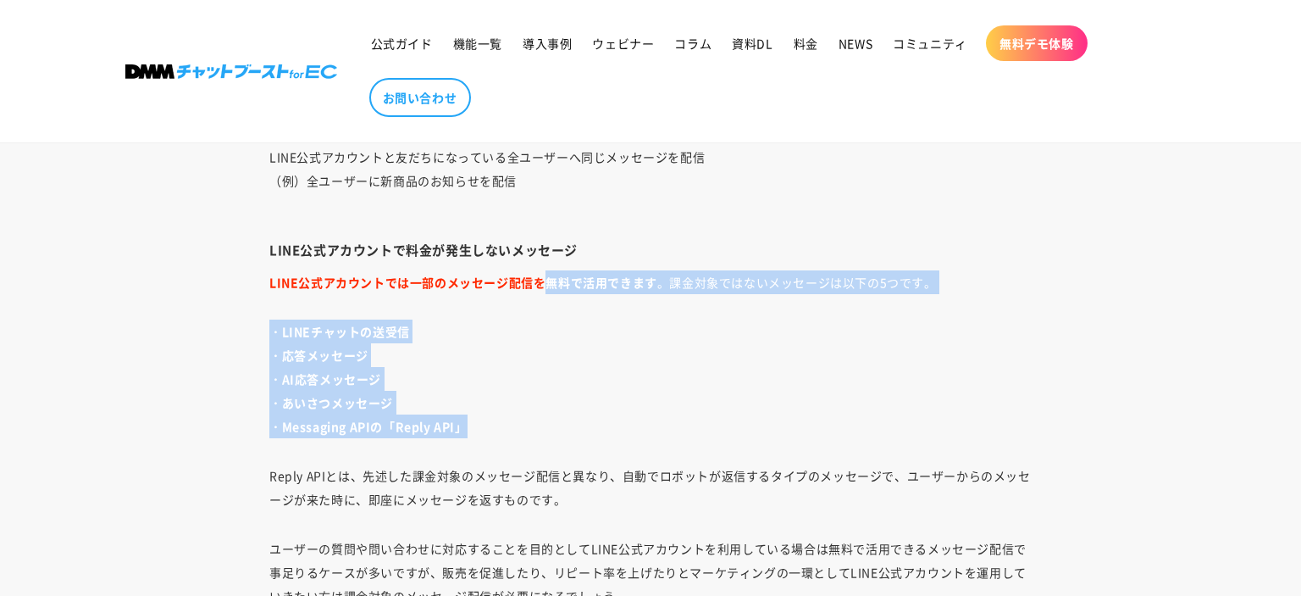
click at [540, 297] on div "LINE公式アカウントを運用・活用し始めて、さらなる販促の為にAPIの導入を検討されているサイト運営担当者も多いのではないでしょうか。 それもそのはず、LIN…" at bounding box center [650, 293] width 847 height 4786
click at [540, 398] on p "・LINEチャットの送受信 ・応答メッセージ ・AI応答メッセージ ・あいさつメッセージ ・Messaging APIの「Reply API」" at bounding box center [650, 378] width 762 height 119
click at [511, 290] on div "LINE公式アカウントを運用・活用し始めて、さらなる販促の為にAPIの導入を検討されているサイト運営担当者も多いのではないでしょうか。 それもそのはず、LIN…" at bounding box center [650, 293] width 847 height 4786
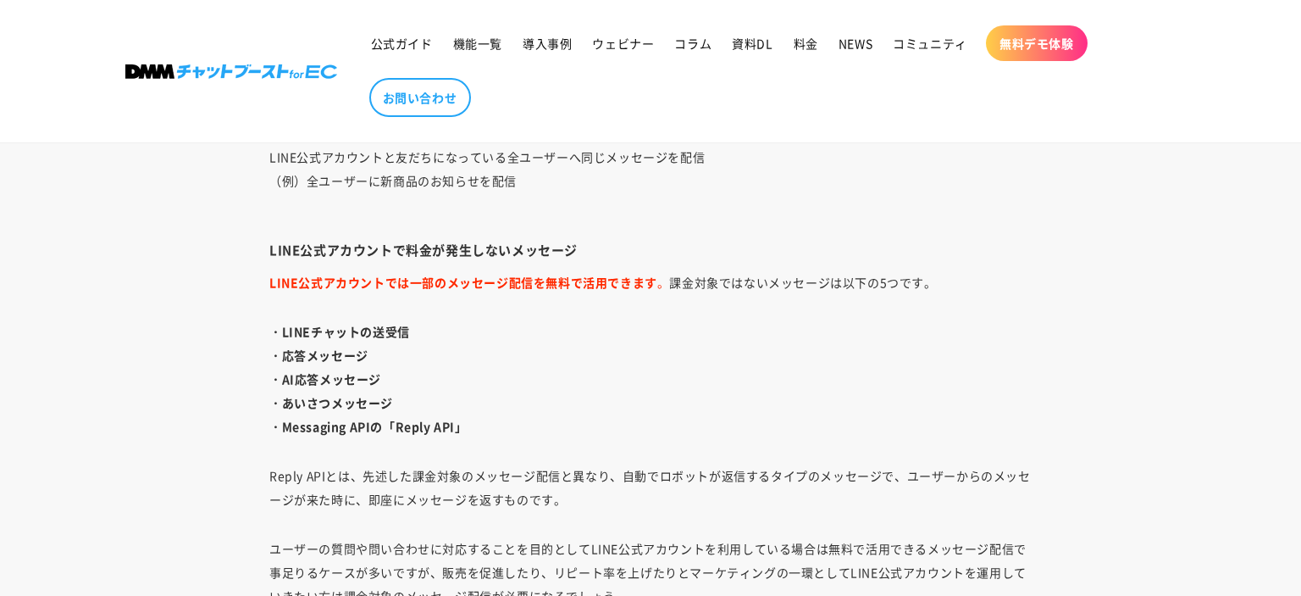
click at [511, 290] on p "LINE公式アカウントでは一部のメッセージ配信を無料で活用できます 。 課金対象ではないメッセージは以下の5つです。" at bounding box center [650, 282] width 762 height 24
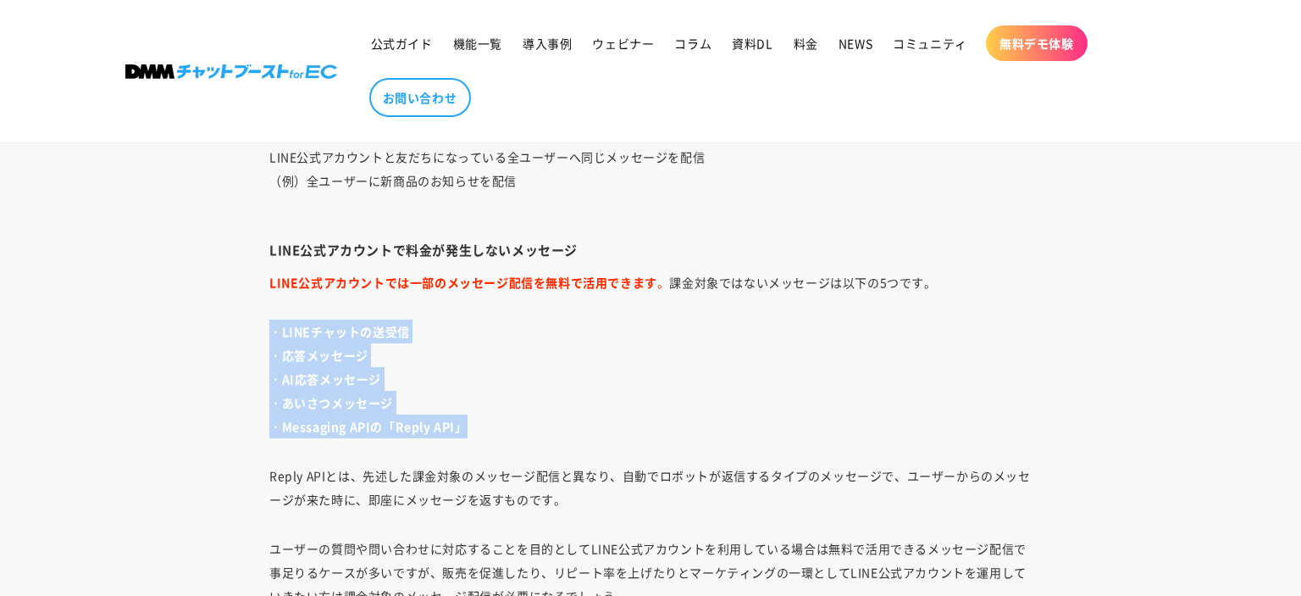
click at [244, 341] on div "LINE公式アカウントを運用・活用し始めて、さらなる販促の為にAPIの導入を検討されているサイト運営担当者も多いのではないでしょうか。 それもそのはず、LIN…" at bounding box center [650, 293] width 847 height 4786
click at [503, 425] on div "LINE公式アカウントを運用・活用し始めて、さらなる販促の為にAPIの導入を検討されているサイト運営担当者も多いのではないでしょうか。 それもそのはず、LIN…" at bounding box center [650, 293] width 847 height 4786
click at [507, 423] on p "・LINEチャットの送受信 ・応答メッセージ ・AI応答メッセージ ・あいさつメッセージ ・Messaging APIの「Reply API」" at bounding box center [650, 378] width 762 height 119
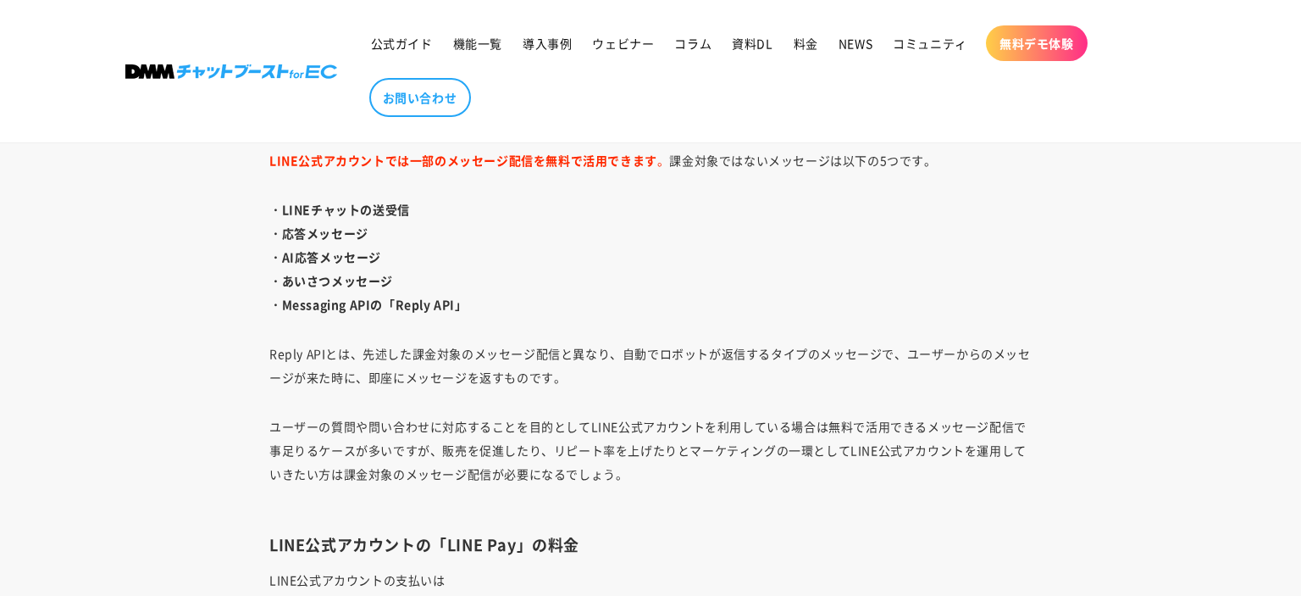
scroll to position [3416, 0]
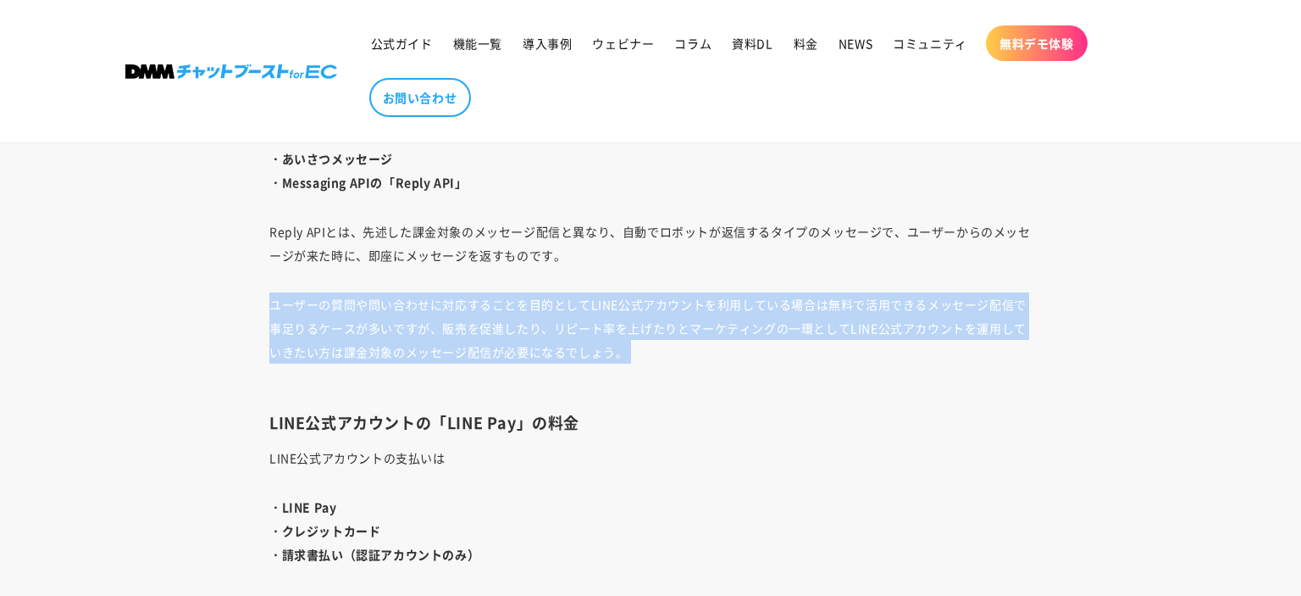
click at [674, 273] on div "LINE公式アカウントを運用・活用し始めて、さらなる販促の為にAPIの導入を検討されているサイト運営担当者も多いのではないでしょうか。 それもそのはず、LIN…" at bounding box center [650, 49] width 847 height 4786
click at [675, 281] on div "LINE公式アカウントを運用・活用し始めて、さらなる販促の為にAPIの導入を検討されているサイト運営担当者も多いのではないでしょうか。 それもそのはず、LIN…" at bounding box center [650, 49] width 847 height 4786
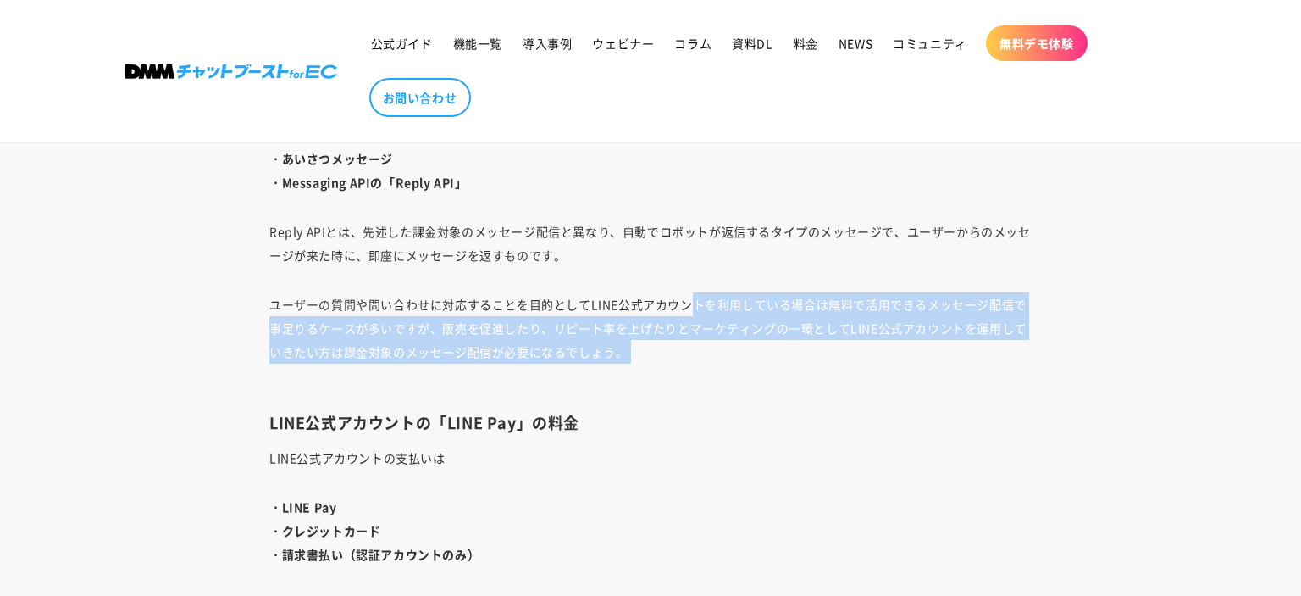
click at [691, 281] on div "LINE公式アカウントを運用・活用し始めて、さらなる販促の為にAPIの導入を検討されているサイト運営担当者も多いのではないでしょうか。 それもそのはず、LIN…" at bounding box center [650, 49] width 847 height 4786
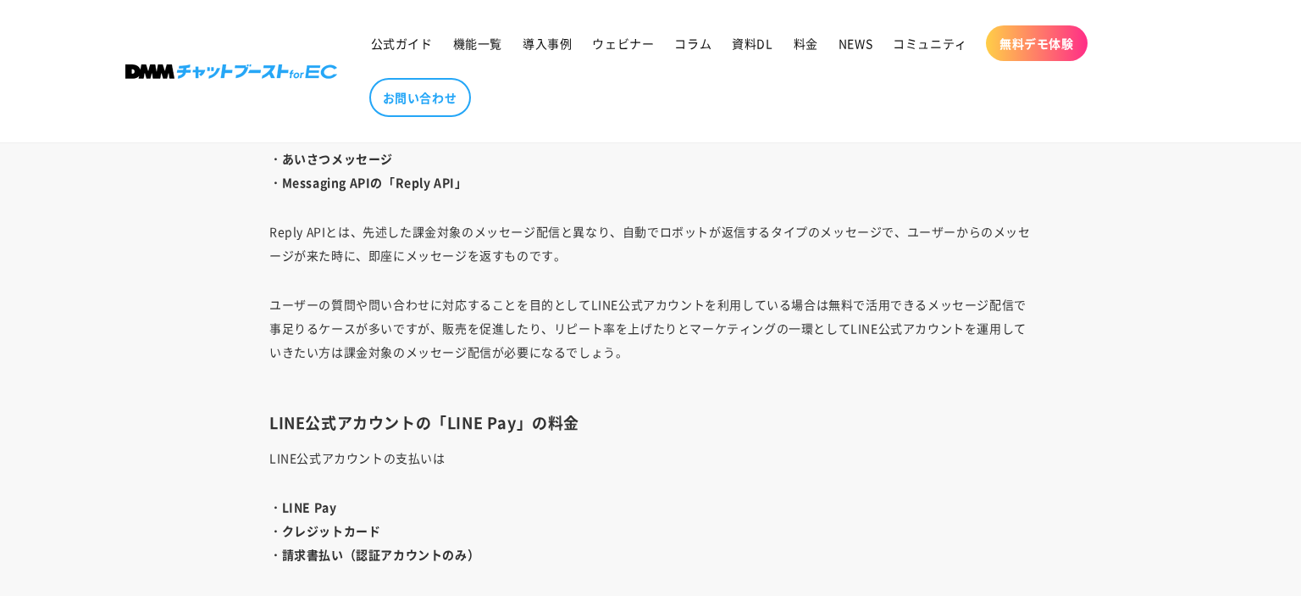
click at [692, 283] on div "LINE公式アカウントを運用・活用し始めて、さらなる販促の為にAPIの導入を検討されているサイト運営担当者も多いのではないでしょうか。 それもそのはず、LIN…" at bounding box center [650, 49] width 847 height 4786
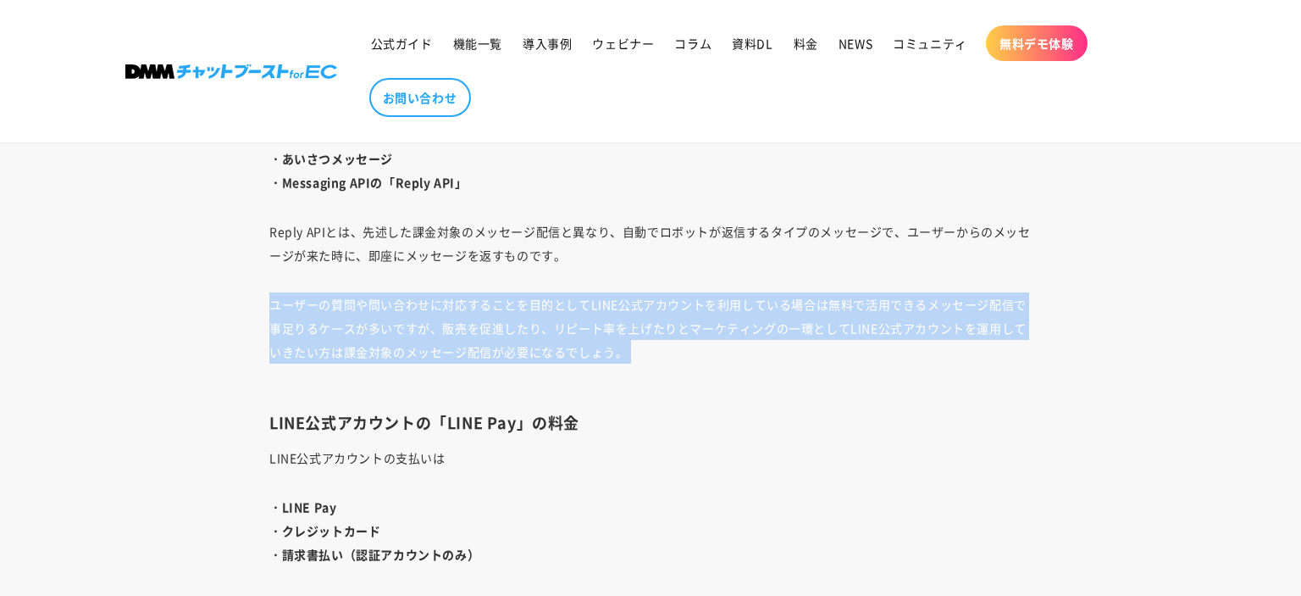
click at [680, 263] on div "LINE公式アカウントを運用・活用し始めて、さらなる販促の為にAPIの導入を検討されているサイト運営担当者も多いのではないでしょうか。 それもそのはず、LIN…" at bounding box center [650, 49] width 847 height 4786
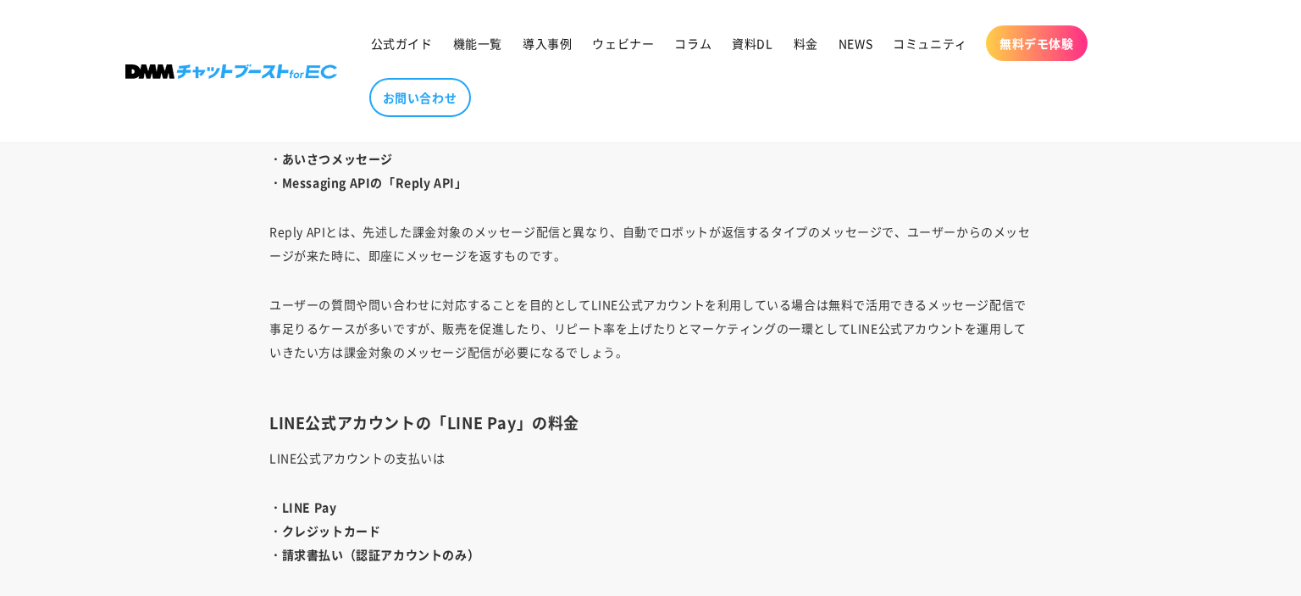
click at [680, 263] on p "Reply APIとは、先述した課金対象のメッセージ配信と異なり、自動でロボットが返信するタイプのメッセージで、ユーザーからのメッセージが来た時に、即座にメッ…" at bounding box center [650, 242] width 762 height 47
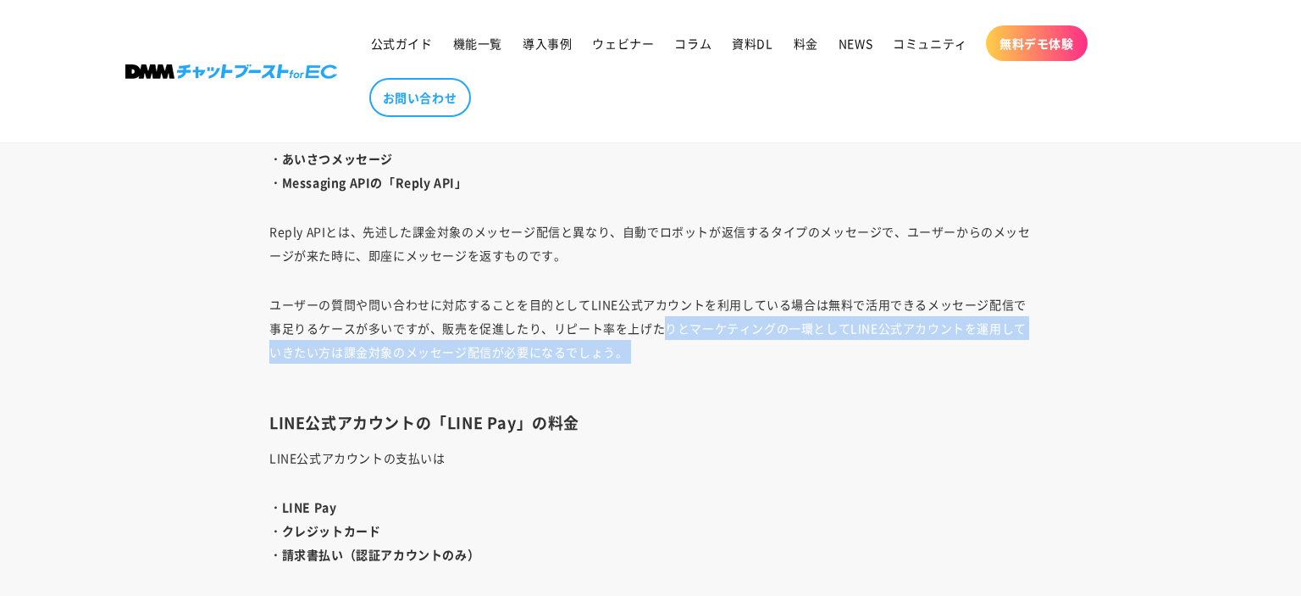
click at [665, 230] on div "LINE公式アカウントを運用・活用し始めて、さらなる販促の為にAPIの導入を検討されているサイト運営担当者も多いのではないでしょうか。 それもそのはず、LIN…" at bounding box center [650, 49] width 847 height 4786
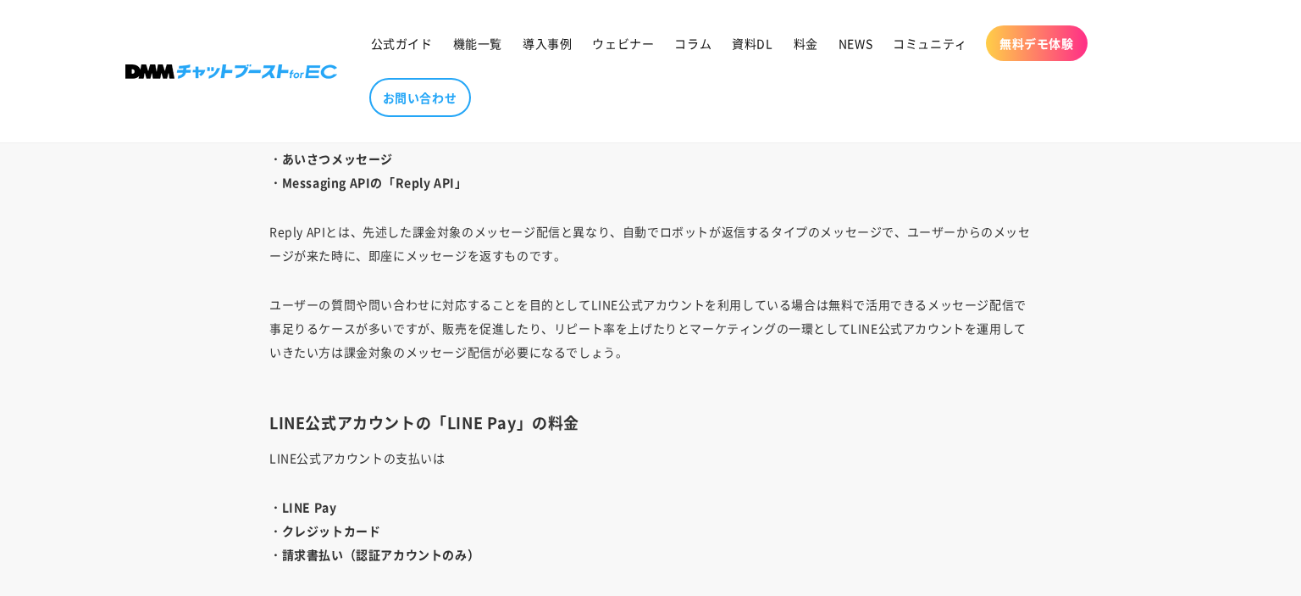
click at [664, 231] on p "Reply APIとは、先述した課金対象のメッセージ配信と異なり、自動でロボットが返信するタイプのメッセージで、ユーザーからのメッセージが来た時に、即座にメッ…" at bounding box center [650, 242] width 762 height 47
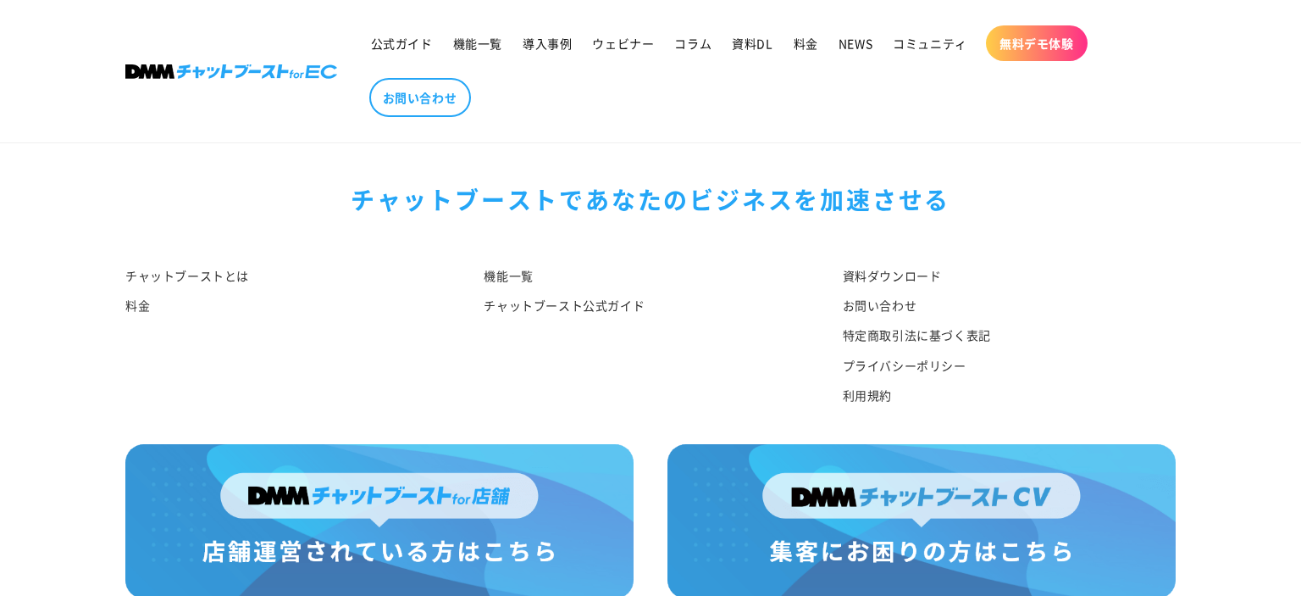
scroll to position [6367, 0]
